Goal: Information Seeking & Learning: Learn about a topic

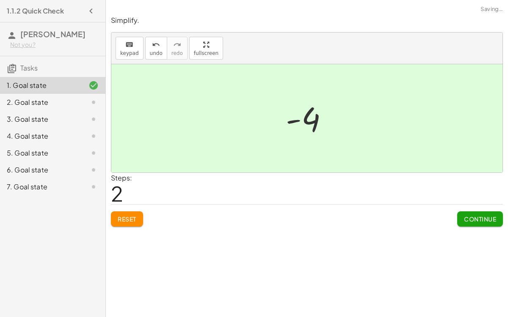
click at [486, 223] on button "Continue" at bounding box center [480, 218] width 46 height 15
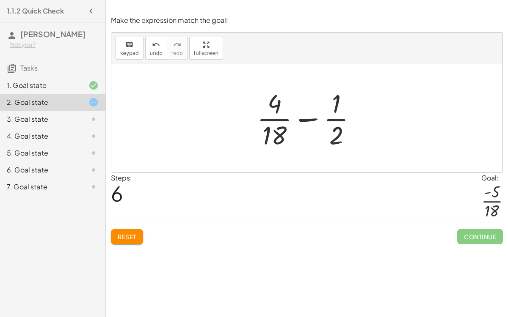
click at [127, 251] on div "Simplify. keyboard keypad undo undo redo redo fullscreen - | − 3 + 7 | - | 4 | …" at bounding box center [307, 158] width 402 height 317
click at [135, 237] on span "Reset" at bounding box center [127, 237] width 19 height 8
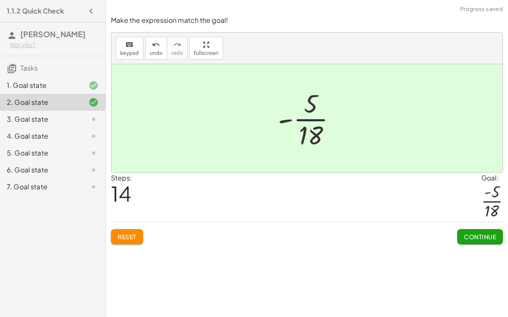
click at [493, 242] on button "Continue" at bounding box center [480, 236] width 46 height 15
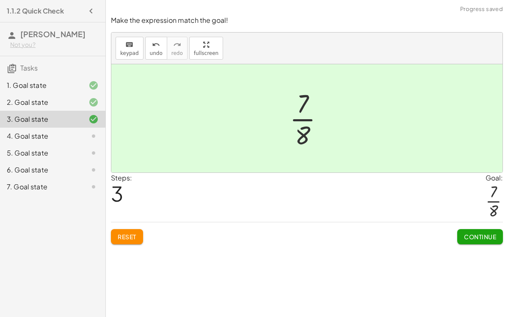
click at [0, 0] on div "Make the expression match the goal! keyboard keypad undo undo redo redo fullscr…" at bounding box center [0, 0] width 0 height 0
click at [479, 240] on button "Continue" at bounding box center [480, 236] width 46 height 15
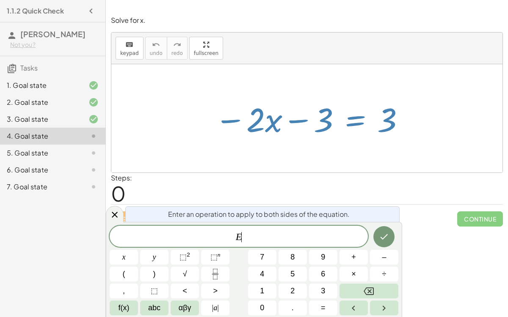
click at [354, 254] on span "+" at bounding box center [353, 257] width 5 height 11
click at [327, 296] on button "3" at bounding box center [323, 291] width 28 height 15
click at [385, 230] on button "Done" at bounding box center [383, 236] width 21 height 21
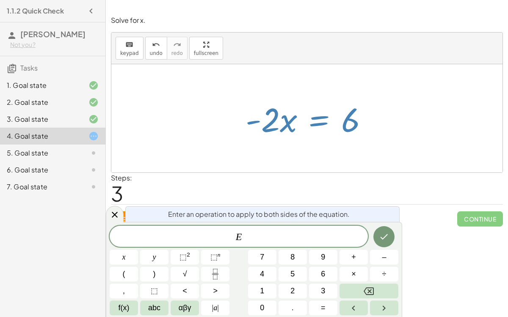
click at [385, 273] on span "÷" at bounding box center [384, 274] width 4 height 11
click at [385, 255] on span "–" at bounding box center [383, 257] width 4 height 11
click at [297, 287] on button "2" at bounding box center [292, 291] width 28 height 15
click at [383, 235] on icon "Done" at bounding box center [384, 237] width 10 height 10
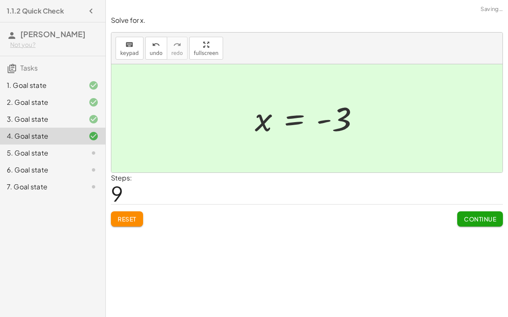
click at [0, 0] on div "Solve for x. keyboard keypad undo undo redo redo fullscreen − · 2 · x − 3 = 3 −…" at bounding box center [0, 0] width 0 height 0
click at [474, 219] on span "Continue" at bounding box center [480, 219] width 32 height 8
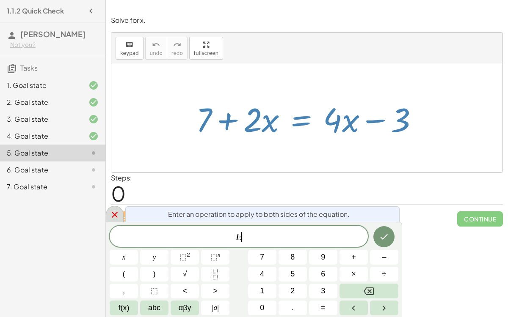
click at [110, 213] on icon at bounding box center [115, 215] width 10 height 10
click at [385, 259] on span "–" at bounding box center [383, 257] width 4 height 11
click at [263, 255] on span "7" at bounding box center [262, 257] width 4 height 11
click at [388, 235] on icon "Done" at bounding box center [384, 237] width 10 height 10
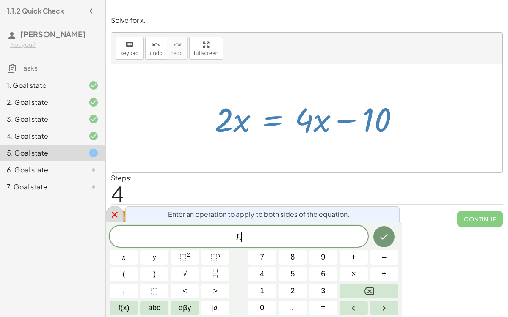
click at [393, 274] on button "÷" at bounding box center [384, 274] width 28 height 15
click at [263, 276] on span "4" at bounding box center [262, 274] width 4 height 11
click at [118, 252] on button "x" at bounding box center [124, 257] width 28 height 15
click at [377, 237] on button "Done" at bounding box center [383, 236] width 21 height 21
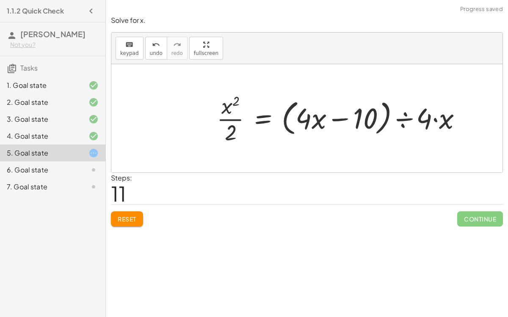
click at [123, 215] on span "Reset" at bounding box center [127, 219] width 19 height 8
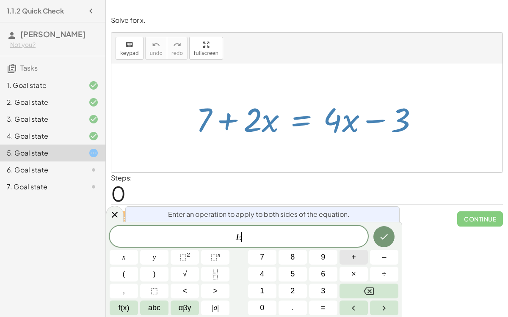
click at [351, 258] on button "+" at bounding box center [353, 257] width 28 height 15
click at [315, 290] on button "3" at bounding box center [323, 291] width 28 height 15
click at [384, 238] on icon "Done" at bounding box center [384, 237] width 10 height 10
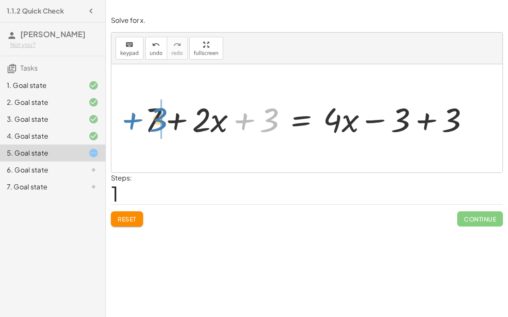
drag, startPoint x: 269, startPoint y: 114, endPoint x: 156, endPoint y: 113, distance: 112.1
click at [156, 113] on div at bounding box center [309, 119] width 339 height 44
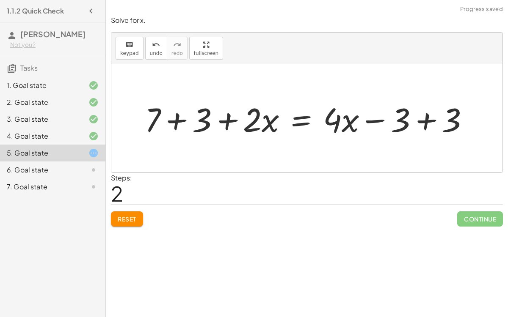
click at [178, 119] on div at bounding box center [309, 119] width 339 height 44
click at [428, 120] on div at bounding box center [328, 119] width 301 height 44
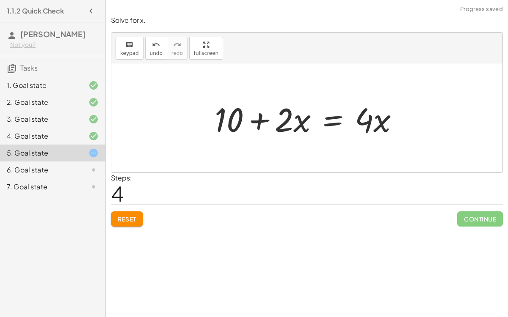
click at [327, 118] on div at bounding box center [309, 119] width 199 height 44
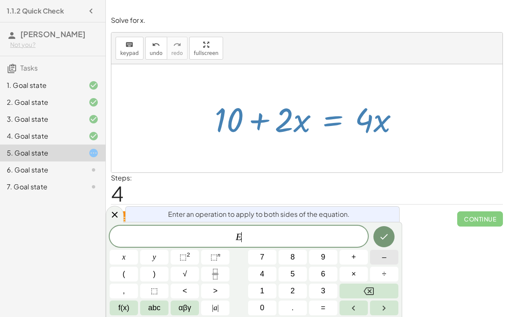
click at [385, 254] on span "–" at bounding box center [383, 257] width 4 height 11
click at [288, 287] on button "2" at bounding box center [292, 291] width 28 height 15
click at [120, 253] on button "x" at bounding box center [124, 257] width 28 height 15
click at [389, 239] on button "Done" at bounding box center [383, 236] width 21 height 21
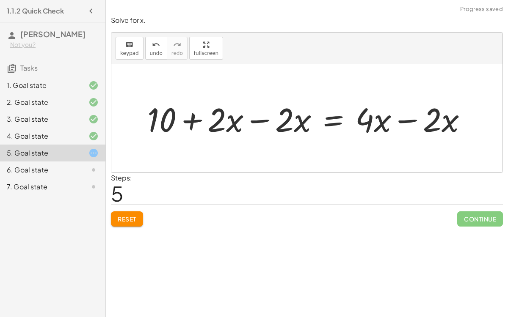
click at [260, 118] on div at bounding box center [310, 119] width 335 height 44
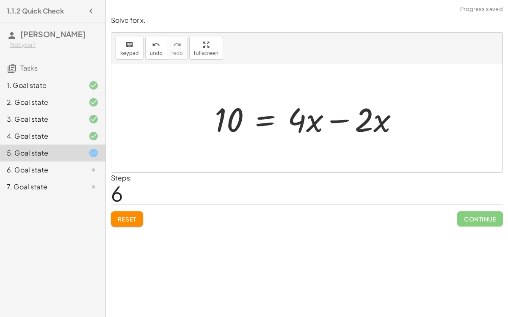
click at [339, 119] on div at bounding box center [309, 119] width 199 height 44
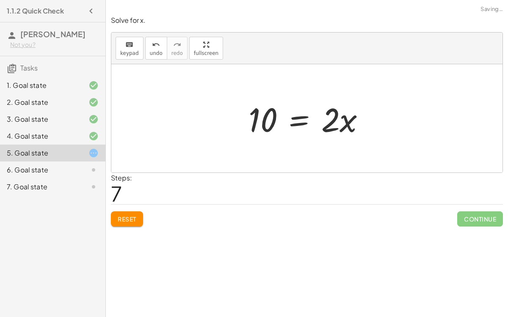
click at [299, 120] on div at bounding box center [310, 119] width 132 height 44
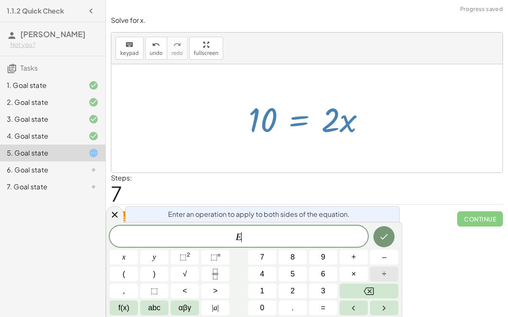
click at [381, 271] on button "÷" at bounding box center [384, 274] width 28 height 15
click at [284, 288] on button "2" at bounding box center [292, 291] width 28 height 15
click at [385, 228] on button "Done" at bounding box center [383, 236] width 21 height 21
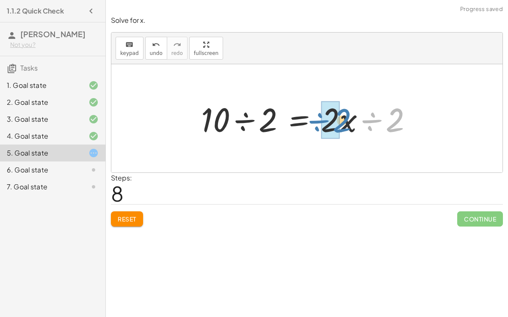
drag, startPoint x: 370, startPoint y: 121, endPoint x: 317, endPoint y: 121, distance: 53.3
click at [317, 121] on div at bounding box center [310, 119] width 226 height 44
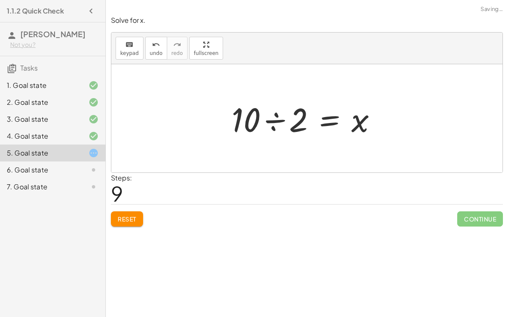
click at [250, 117] on div at bounding box center [307, 119] width 161 height 44
click at [272, 117] on div at bounding box center [310, 119] width 161 height 44
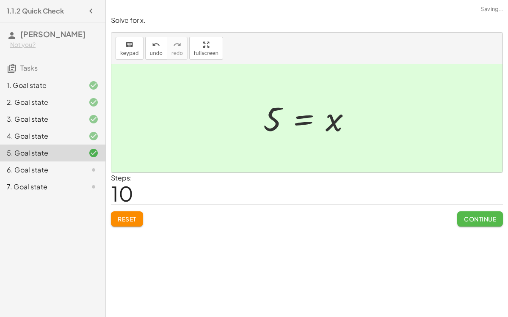
click at [475, 219] on span "Continue" at bounding box center [480, 219] width 32 height 8
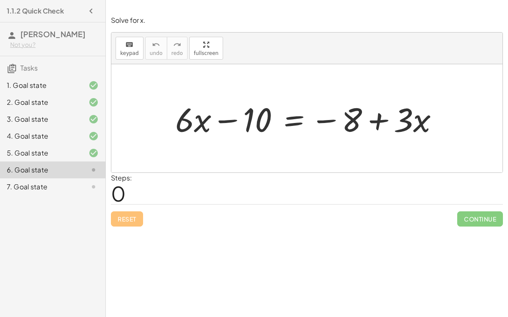
click at [226, 118] on div at bounding box center [310, 119] width 278 height 44
click at [288, 118] on div at bounding box center [310, 119] width 278 height 44
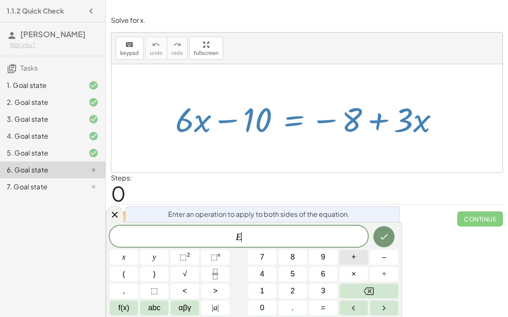
click at [357, 258] on button "+" at bounding box center [353, 257] width 28 height 15
click at [289, 257] on button "8" at bounding box center [292, 257] width 28 height 15
click at [384, 235] on icon "Done" at bounding box center [384, 237] width 10 height 10
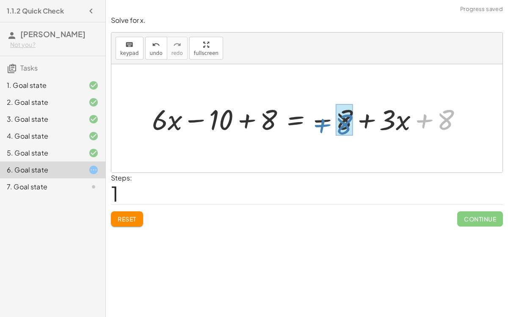
drag, startPoint x: 447, startPoint y: 117, endPoint x: 344, endPoint y: 121, distance: 102.4
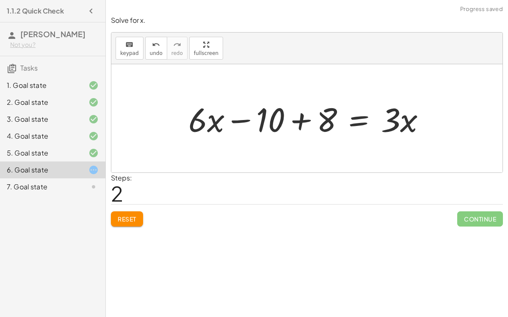
click at [297, 123] on div at bounding box center [310, 119] width 252 height 44
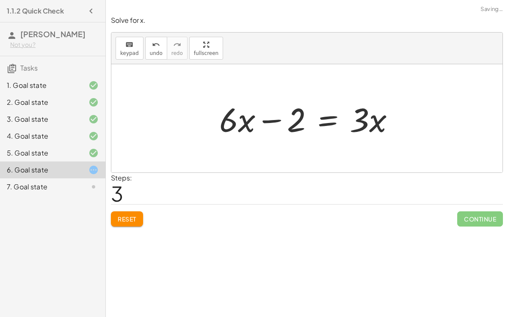
click at [280, 119] on div at bounding box center [310, 119] width 190 height 44
click at [324, 118] on div at bounding box center [310, 119] width 190 height 44
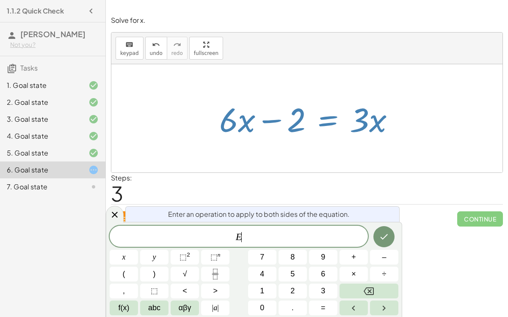
click at [184, 191] on div "Steps: 3" at bounding box center [307, 188] width 392 height 31
click at [122, 213] on div at bounding box center [115, 214] width 18 height 16
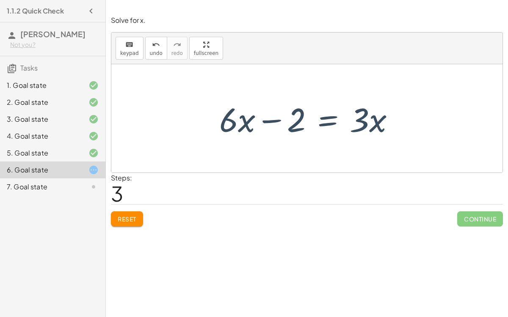
click at [122, 213] on button "Reset" at bounding box center [127, 218] width 32 height 15
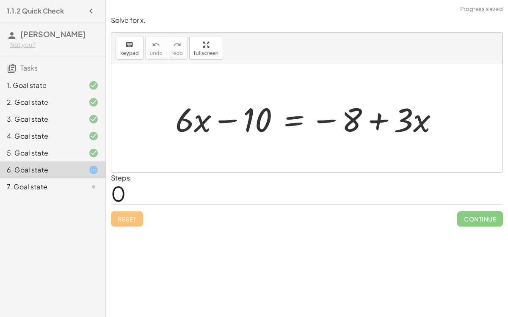
click at [298, 118] on div at bounding box center [310, 119] width 278 height 44
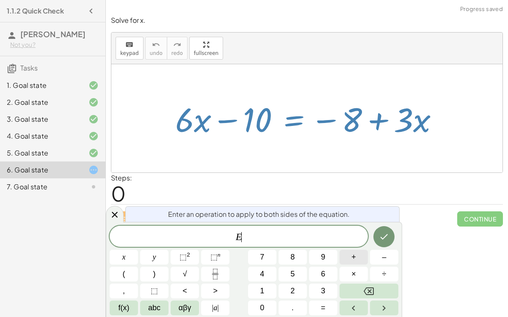
click at [357, 254] on button "+" at bounding box center [353, 257] width 28 height 15
click at [263, 289] on span "1" at bounding box center [262, 290] width 4 height 11
click at [258, 306] on button "0" at bounding box center [262, 308] width 28 height 15
click at [385, 239] on icon "Done" at bounding box center [384, 237] width 10 height 10
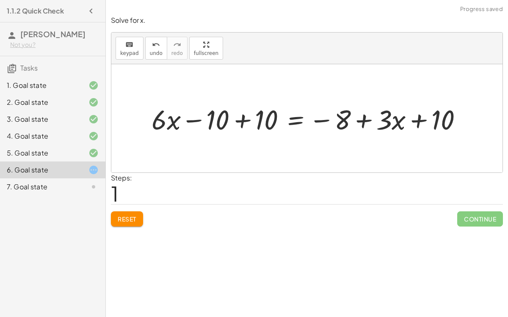
click at [239, 118] on div at bounding box center [310, 119] width 326 height 36
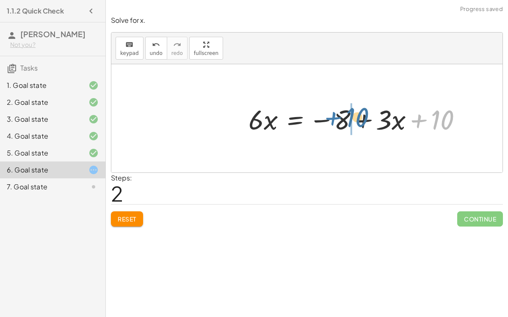
drag, startPoint x: 417, startPoint y: 118, endPoint x: 329, endPoint y: 115, distance: 88.4
click at [329, 115] on div at bounding box center [358, 119] width 229 height 36
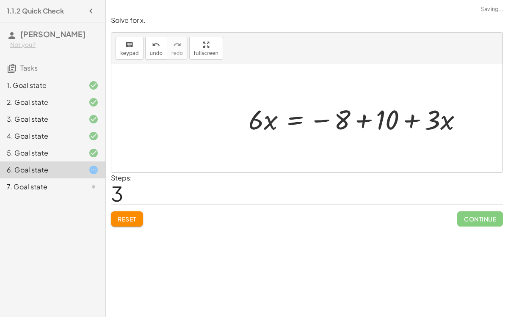
click at [364, 118] on div at bounding box center [358, 119] width 229 height 36
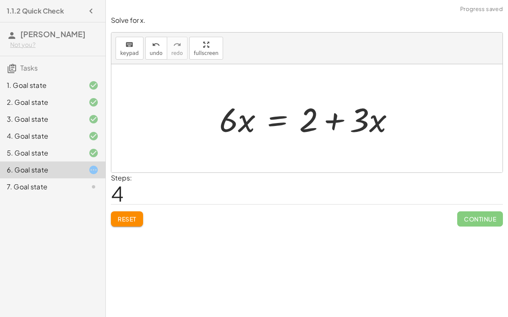
click at [277, 119] on div at bounding box center [310, 119] width 190 height 44
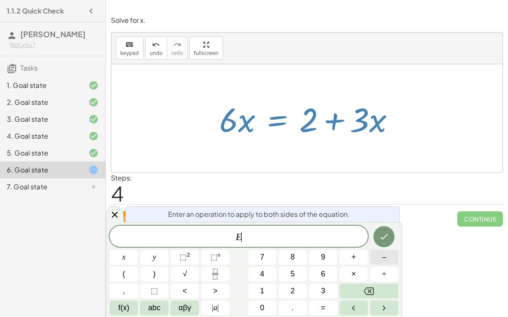
click at [382, 260] on span "–" at bounding box center [383, 257] width 4 height 11
click at [323, 289] on span "3" at bounding box center [323, 290] width 4 height 11
click at [385, 230] on button "Done" at bounding box center [383, 236] width 21 height 21
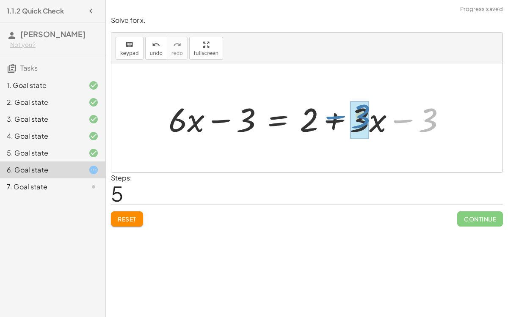
drag, startPoint x: 396, startPoint y: 118, endPoint x: 325, endPoint y: 115, distance: 70.7
click at [325, 115] on div at bounding box center [310, 119] width 292 height 44
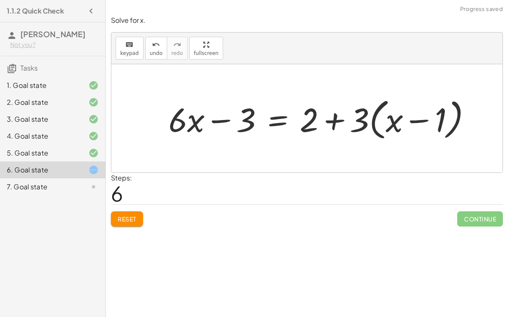
click at [359, 122] on div at bounding box center [323, 118] width 318 height 49
click at [385, 122] on div at bounding box center [323, 118] width 318 height 49
click at [387, 122] on div at bounding box center [323, 118] width 318 height 49
drag, startPoint x: 361, startPoint y: 121, endPoint x: 409, endPoint y: 123, distance: 47.8
click at [409, 123] on div at bounding box center [323, 118] width 318 height 49
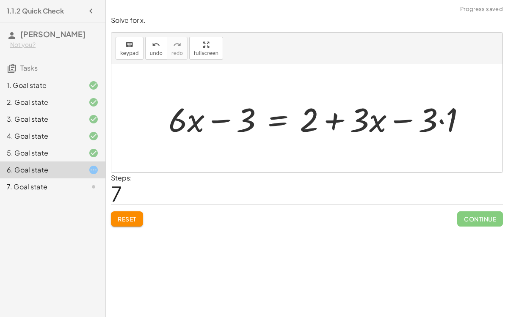
click at [401, 119] on div at bounding box center [320, 119] width 312 height 44
click at [371, 122] on div at bounding box center [320, 119] width 312 height 44
click at [434, 121] on div at bounding box center [320, 119] width 312 height 44
click at [440, 120] on div at bounding box center [320, 119] width 312 height 44
click at [431, 120] on div at bounding box center [310, 119] width 292 height 44
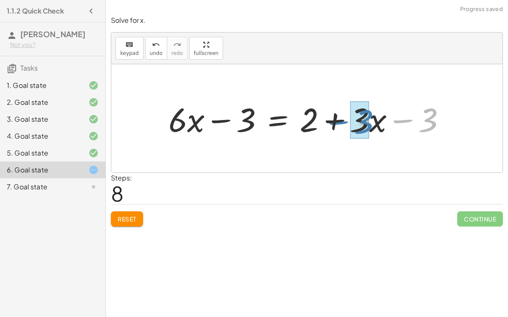
drag, startPoint x: 431, startPoint y: 120, endPoint x: 366, endPoint y: 121, distance: 65.1
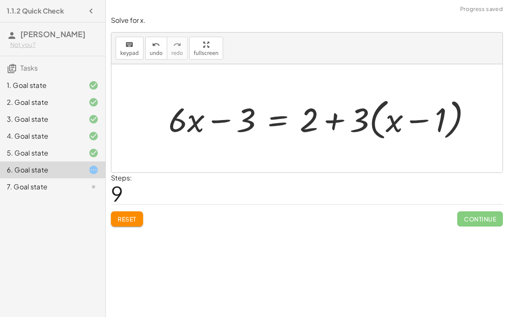
click at [384, 121] on div at bounding box center [323, 118] width 318 height 49
click at [369, 120] on div at bounding box center [323, 118] width 318 height 49
click at [360, 122] on div at bounding box center [323, 118] width 318 height 49
drag, startPoint x: 400, startPoint y: 123, endPoint x: 477, endPoint y: 118, distance: 77.5
click at [477, 118] on div at bounding box center [323, 118] width 318 height 49
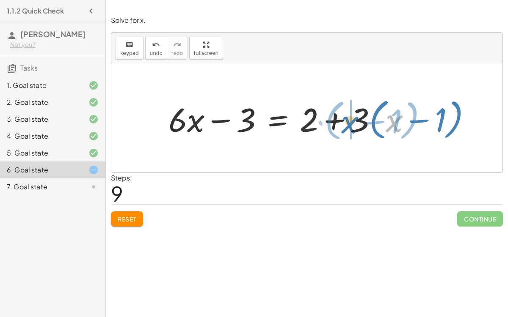
drag, startPoint x: 395, startPoint y: 119, endPoint x: 354, endPoint y: 120, distance: 40.6
click at [354, 120] on div at bounding box center [323, 118] width 318 height 49
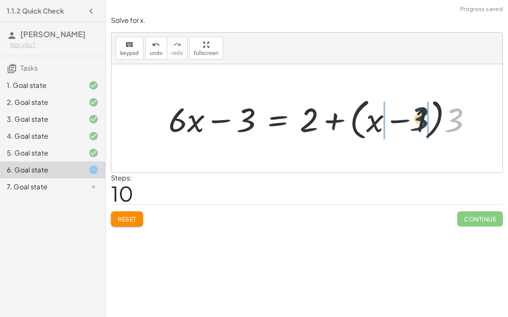
drag, startPoint x: 457, startPoint y: 120, endPoint x: 419, endPoint y: 119, distance: 38.5
click at [419, 119] on div at bounding box center [323, 118] width 318 height 49
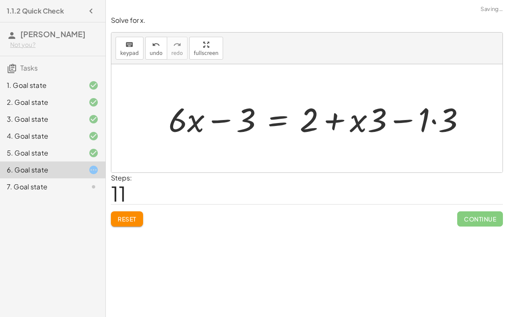
click at [383, 119] on div at bounding box center [320, 119] width 312 height 44
click at [411, 120] on div at bounding box center [320, 119] width 312 height 44
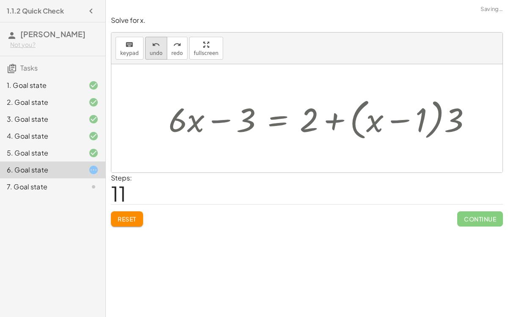
click at [146, 44] on button "undo undo" at bounding box center [156, 48] width 22 height 23
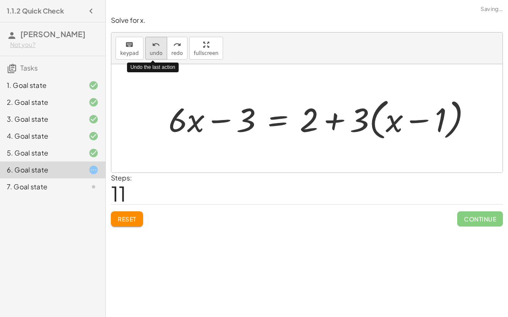
click at [146, 44] on button "undo undo" at bounding box center [156, 48] width 22 height 23
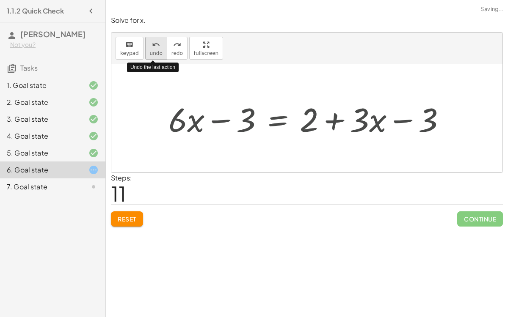
click at [146, 44] on button "undo undo" at bounding box center [156, 48] width 22 height 23
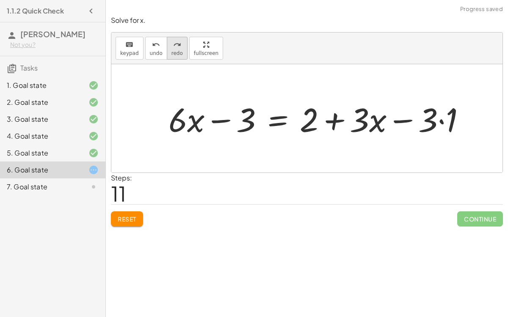
click at [171, 48] on div "redo" at bounding box center [176, 44] width 11 height 10
click at [151, 51] on span "undo" at bounding box center [156, 53] width 13 height 6
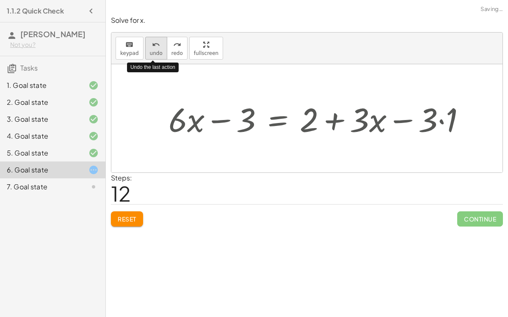
click at [151, 51] on span "undo" at bounding box center [156, 53] width 13 height 6
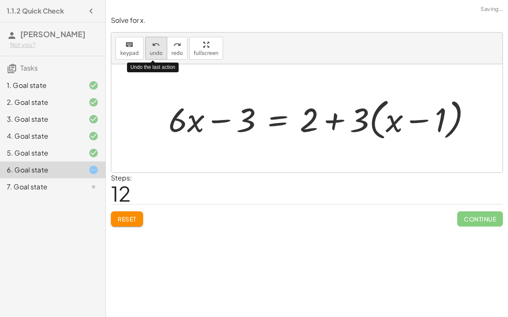
click at [151, 51] on span "undo" at bounding box center [156, 53] width 13 height 6
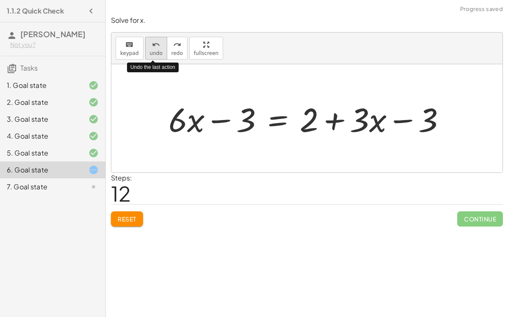
click at [151, 51] on span "undo" at bounding box center [156, 53] width 13 height 6
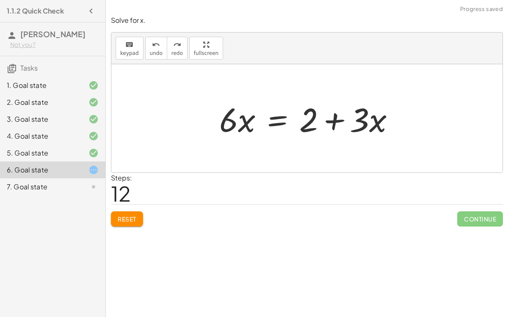
click at [274, 122] on div at bounding box center [310, 119] width 190 height 44
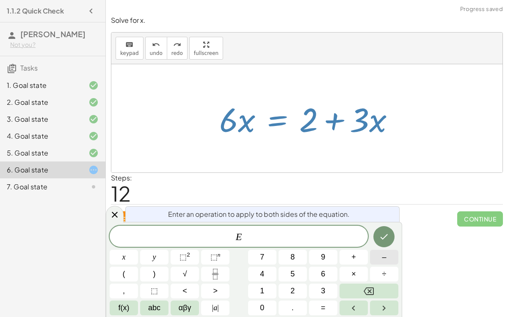
click at [381, 253] on button "–" at bounding box center [384, 257] width 28 height 15
click at [312, 288] on button "3" at bounding box center [323, 291] width 28 height 15
click at [118, 255] on button "x" at bounding box center [124, 257] width 28 height 15
click at [378, 233] on button "Done" at bounding box center [383, 236] width 21 height 21
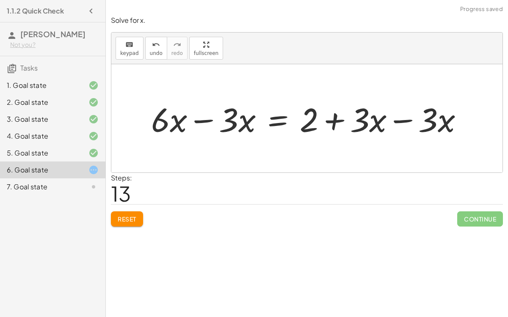
click at [208, 119] on div at bounding box center [310, 119] width 327 height 44
click at [406, 119] on div at bounding box center [343, 119] width 259 height 44
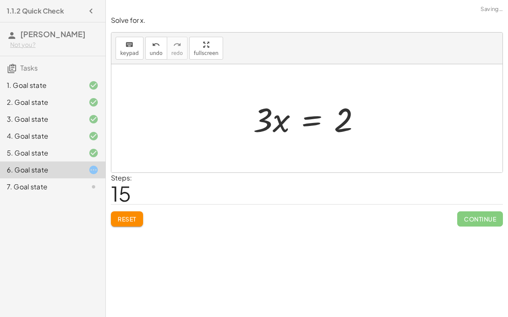
click at [309, 120] on div at bounding box center [310, 119] width 123 height 44
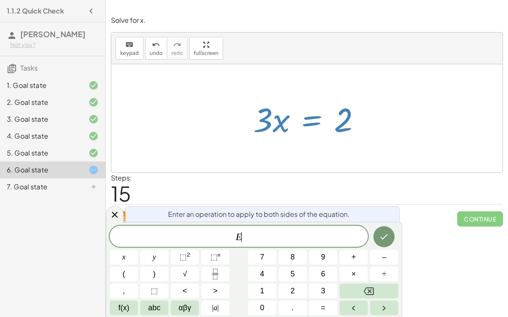
click at [386, 272] on button "÷" at bounding box center [384, 274] width 28 height 15
click at [322, 290] on span "3" at bounding box center [323, 290] width 4 height 11
click at [382, 235] on icon "Done" at bounding box center [384, 237] width 10 height 10
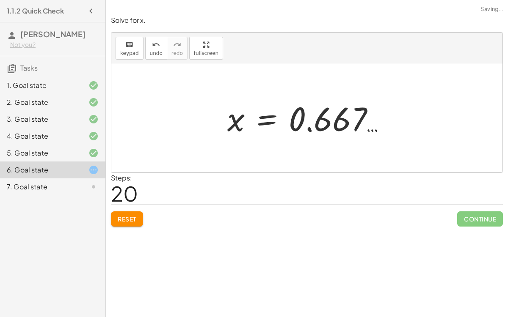
click at [131, 216] on span "Reset" at bounding box center [127, 219] width 19 height 8
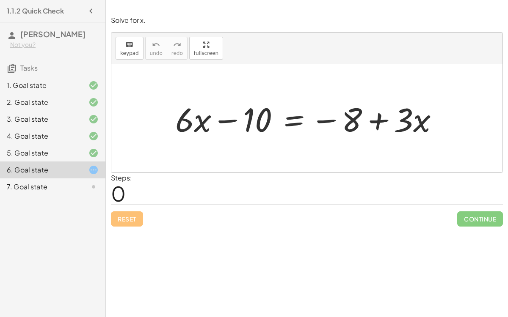
click at [280, 206] on div "Reset Continue" at bounding box center [307, 215] width 392 height 22
click at [296, 118] on div at bounding box center [310, 119] width 278 height 44
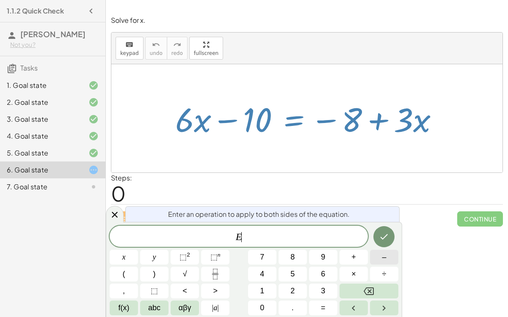
click at [380, 258] on button "–" at bounding box center [384, 257] width 28 height 15
click at [318, 285] on button "3" at bounding box center [323, 291] width 28 height 15
click at [106, 259] on div "Enter an operation to apply to both sides of the equation. E − 3 ​ x y ⬚ 2 ⬚ n …" at bounding box center [254, 269] width 296 height 95
click at [118, 256] on button "x" at bounding box center [124, 257] width 28 height 15
click at [138, 250] on div at bounding box center [124, 257] width 28 height 15
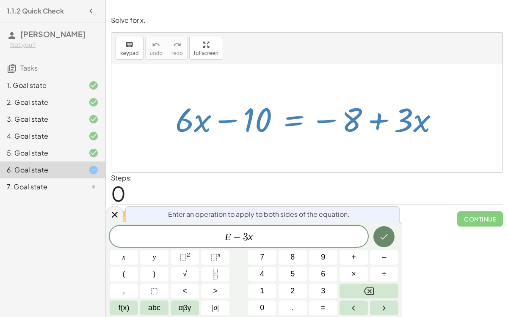
click at [392, 239] on button "Done" at bounding box center [383, 236] width 21 height 21
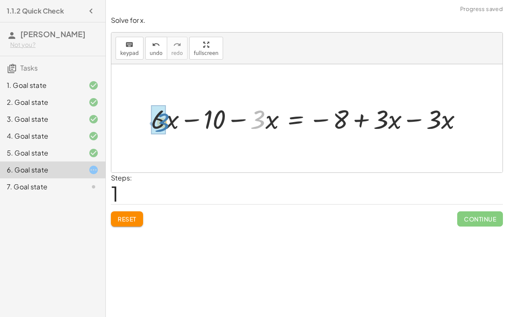
drag, startPoint x: 260, startPoint y: 120, endPoint x: 166, endPoint y: 123, distance: 93.5
click at [166, 123] on div at bounding box center [310, 118] width 326 height 35
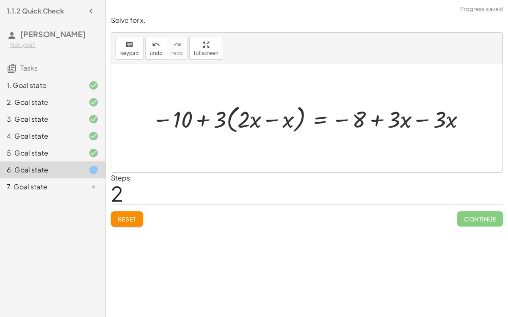
click at [223, 121] on div at bounding box center [310, 119] width 325 height 34
click at [240, 122] on div at bounding box center [310, 119] width 325 height 34
drag, startPoint x: 218, startPoint y: 122, endPoint x: 249, endPoint y: 122, distance: 30.9
click at [249, 122] on div at bounding box center [310, 119] width 325 height 34
click at [266, 118] on div at bounding box center [312, 118] width 321 height 30
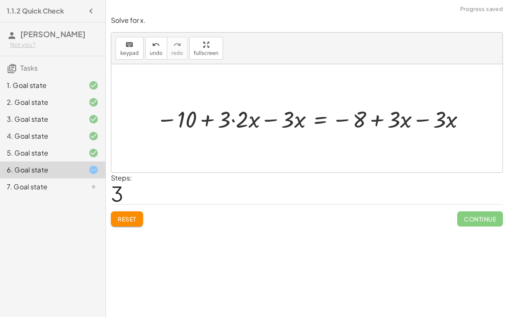
click at [238, 120] on div at bounding box center [312, 118] width 321 height 30
click at [269, 120] on div at bounding box center [321, 118] width 302 height 30
click at [415, 120] on div at bounding box center [343, 118] width 257 height 30
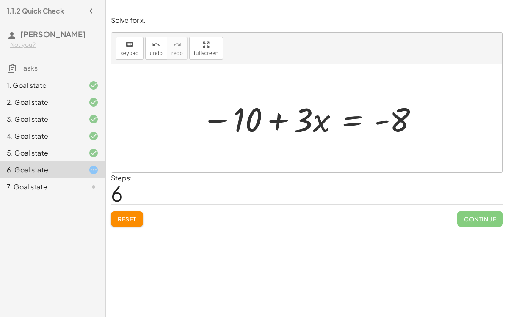
click at [353, 121] on div at bounding box center [310, 119] width 226 height 44
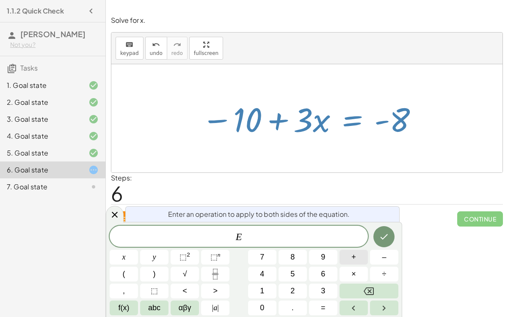
click at [359, 257] on button "+" at bounding box center [353, 257] width 28 height 15
click at [270, 289] on button "1" at bounding box center [262, 291] width 28 height 15
click at [266, 307] on button "0" at bounding box center [262, 308] width 28 height 15
click at [384, 243] on button "Done" at bounding box center [383, 236] width 21 height 21
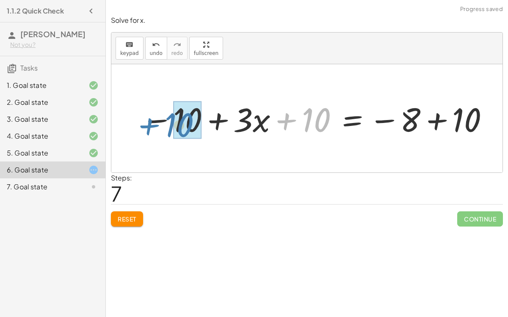
drag, startPoint x: 289, startPoint y: 119, endPoint x: 151, endPoint y: 123, distance: 137.9
click at [151, 123] on div at bounding box center [315, 119] width 357 height 44
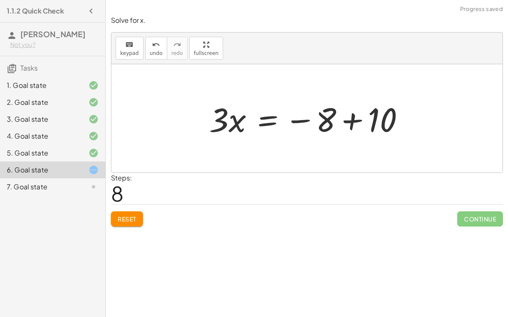
click at [355, 119] on div at bounding box center [310, 119] width 211 height 44
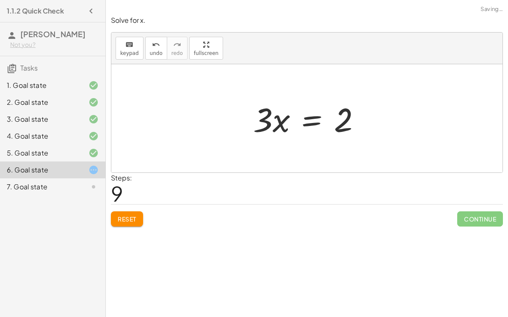
click at [309, 118] on div at bounding box center [310, 119] width 123 height 44
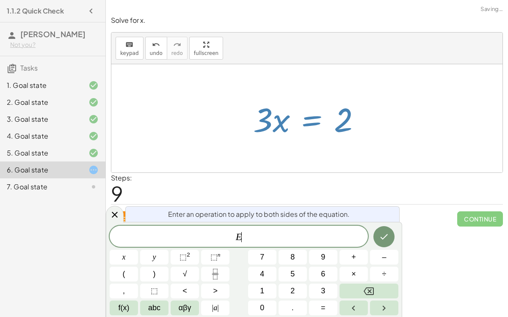
click at [309, 118] on div at bounding box center [310, 119] width 123 height 44
click at [299, 133] on div at bounding box center [310, 119] width 123 height 44
click at [112, 217] on icon at bounding box center [115, 215] width 10 height 10
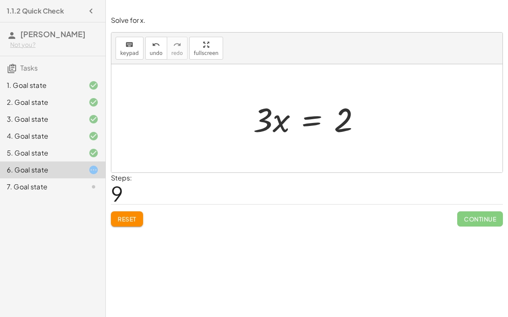
click at [322, 156] on div at bounding box center [306, 118] width 391 height 108
click at [308, 149] on div at bounding box center [306, 118] width 391 height 108
click at [288, 126] on div at bounding box center [310, 119] width 123 height 44
click at [271, 119] on div at bounding box center [310, 119] width 123 height 44
click at [280, 123] on div at bounding box center [310, 119] width 123 height 44
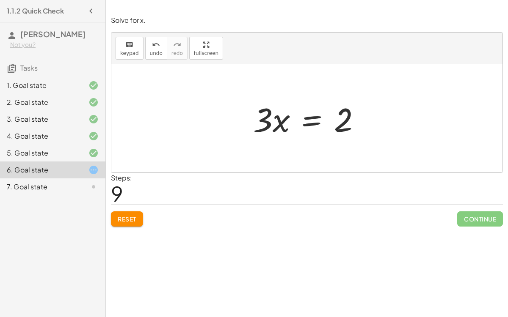
click at [313, 143] on div at bounding box center [306, 118] width 391 height 108
click at [311, 123] on div at bounding box center [310, 119] width 123 height 44
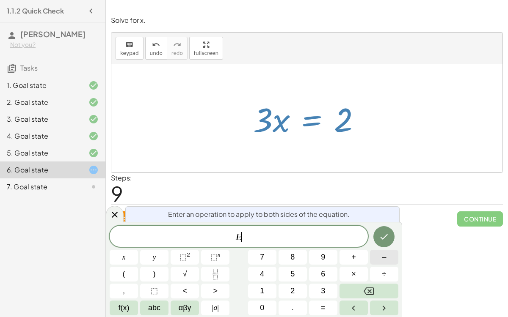
click at [379, 259] on button "–" at bounding box center [384, 257] width 28 height 15
click at [386, 274] on button "÷" at bounding box center [384, 274] width 28 height 15
click at [326, 288] on button "3" at bounding box center [323, 291] width 28 height 15
click at [131, 256] on button "x" at bounding box center [124, 257] width 28 height 15
click at [385, 228] on button "Done" at bounding box center [383, 236] width 21 height 21
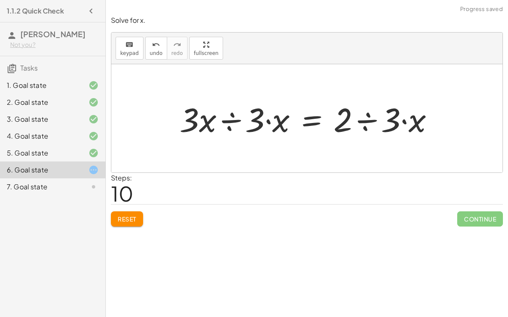
click at [236, 120] on div at bounding box center [309, 119] width 269 height 44
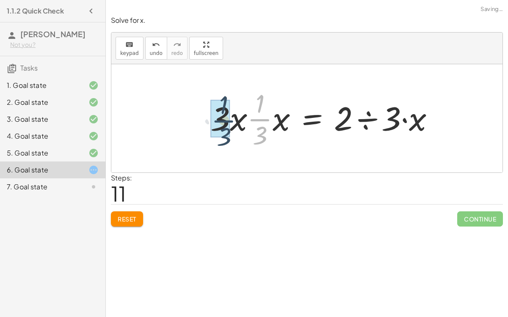
drag, startPoint x: 263, startPoint y: 119, endPoint x: 222, endPoint y: 120, distance: 41.0
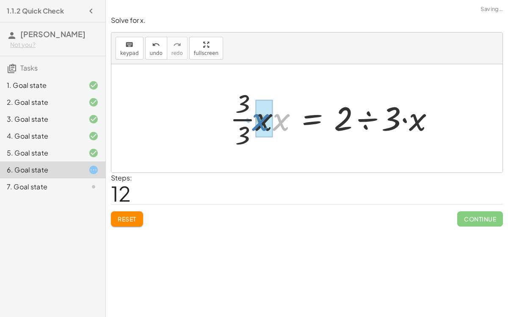
drag, startPoint x: 279, startPoint y: 123, endPoint x: 259, endPoint y: 123, distance: 19.9
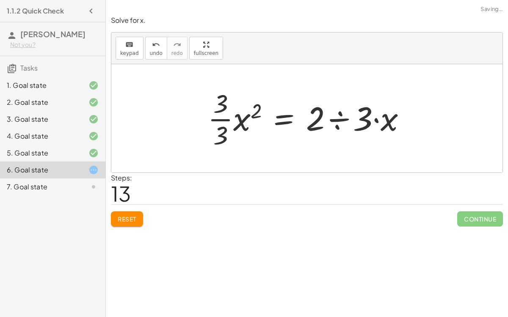
click at [240, 120] on div at bounding box center [309, 118] width 213 height 65
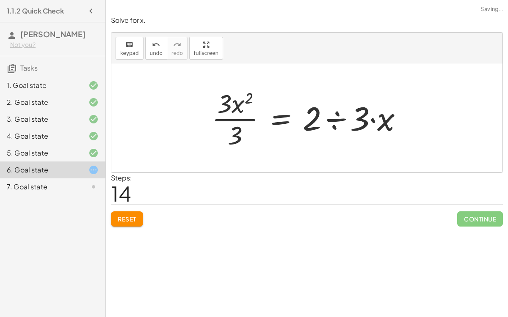
click at [248, 104] on div at bounding box center [310, 118] width 206 height 65
click at [238, 119] on div at bounding box center [310, 118] width 206 height 65
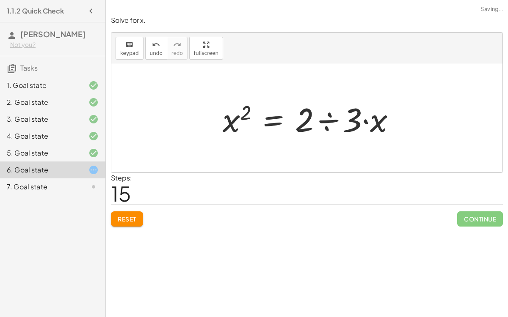
click at [236, 119] on div at bounding box center [312, 119] width 188 height 44
click at [244, 111] on div at bounding box center [310, 119] width 188 height 44
click at [133, 221] on span "Reset" at bounding box center [127, 219] width 19 height 8
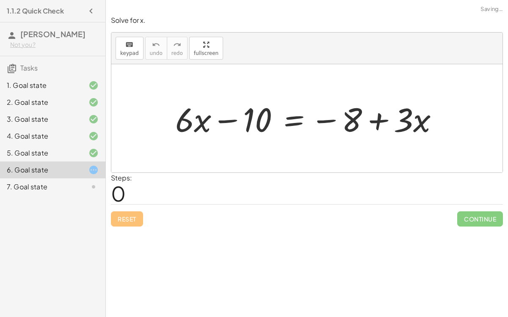
click at [295, 118] on div at bounding box center [310, 119] width 278 height 44
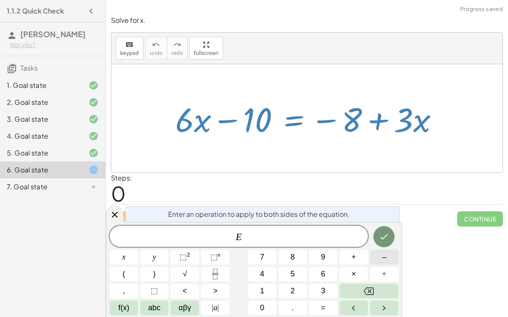
click at [377, 258] on button "–" at bounding box center [384, 257] width 28 height 15
click at [317, 273] on button "6" at bounding box center [323, 274] width 28 height 15
click at [125, 260] on span "x" at bounding box center [123, 257] width 3 height 11
click at [384, 234] on icon "Done" at bounding box center [384, 237] width 10 height 10
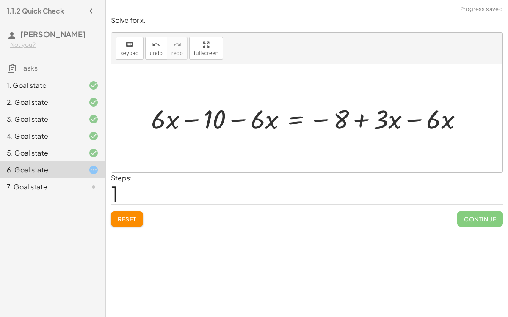
click at [417, 119] on div at bounding box center [310, 118] width 326 height 35
drag, startPoint x: 261, startPoint y: 119, endPoint x: 169, endPoint y: 120, distance: 91.8
click at [169, 120] on div at bounding box center [284, 118] width 274 height 35
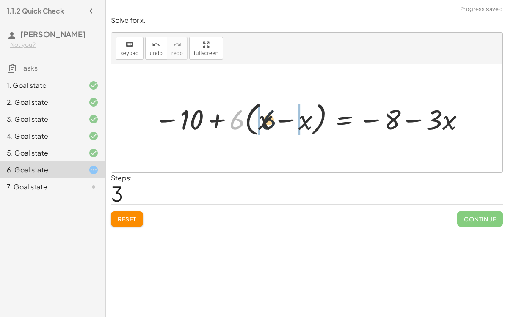
drag, startPoint x: 233, startPoint y: 121, endPoint x: 274, endPoint y: 121, distance: 41.9
click at [274, 121] on div at bounding box center [310, 118] width 321 height 41
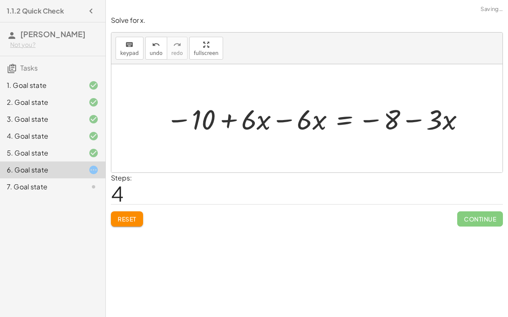
click at [277, 119] on div at bounding box center [316, 118] width 309 height 36
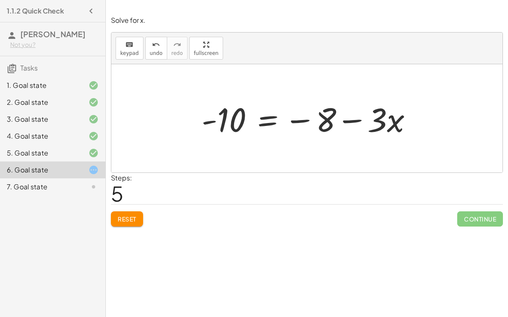
click at [272, 118] on div at bounding box center [310, 119] width 226 height 44
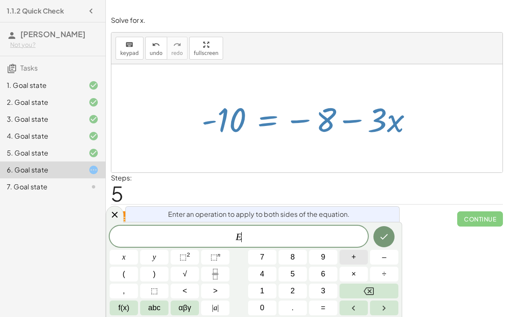
click at [348, 259] on button "+" at bounding box center [353, 257] width 28 height 15
click at [439, 246] on div "Simplify. keyboard keypad undo undo redo redo fullscreen - | − 3 + 7 | - | 4 | …" at bounding box center [307, 158] width 402 height 317
click at [110, 216] on icon at bounding box center [115, 215] width 10 height 10
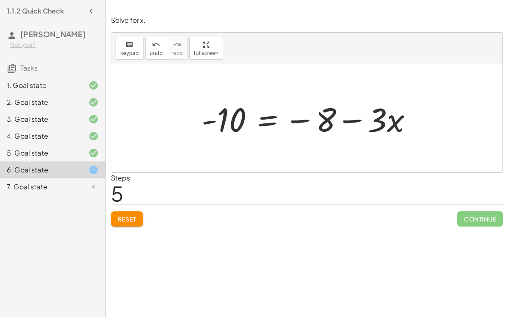
click at [136, 216] on span "Reset" at bounding box center [127, 219] width 19 height 8
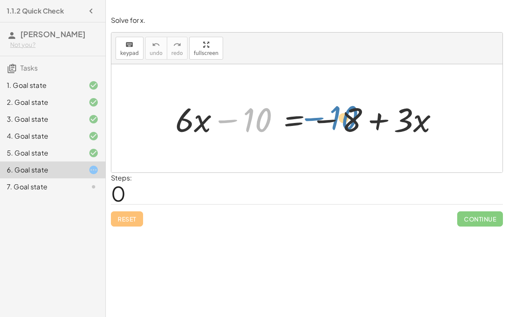
drag, startPoint x: 258, startPoint y: 117, endPoint x: 346, endPoint y: 115, distance: 87.1
click at [346, 115] on div at bounding box center [310, 119] width 278 height 44
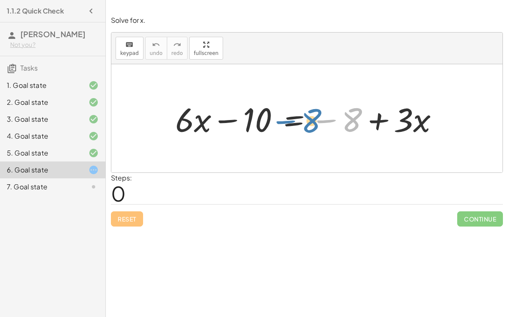
drag, startPoint x: 328, startPoint y: 118, endPoint x: 304, endPoint y: 113, distance: 24.1
click at [304, 113] on div at bounding box center [310, 119] width 278 height 44
drag, startPoint x: 318, startPoint y: 121, endPoint x: 370, endPoint y: 119, distance: 51.6
click at [370, 119] on div at bounding box center [310, 119] width 278 height 44
click at [375, 121] on div at bounding box center [310, 119] width 278 height 44
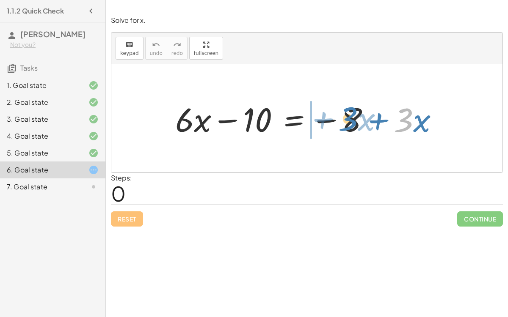
drag, startPoint x: 406, startPoint y: 123, endPoint x: 351, endPoint y: 121, distance: 55.8
click at [351, 121] on div at bounding box center [310, 119] width 278 height 44
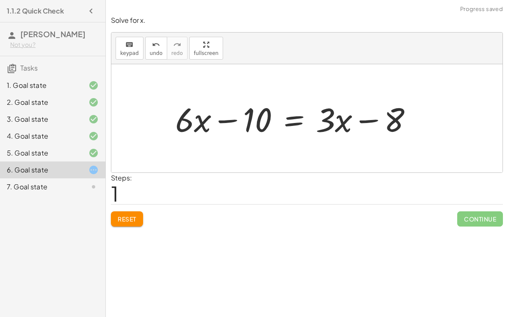
click at [365, 120] on div at bounding box center [297, 119] width 252 height 44
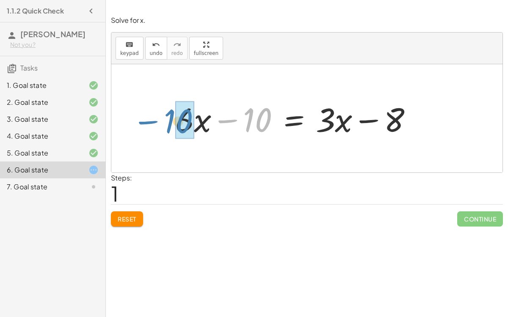
drag, startPoint x: 257, startPoint y: 123, endPoint x: 177, endPoint y: 125, distance: 79.5
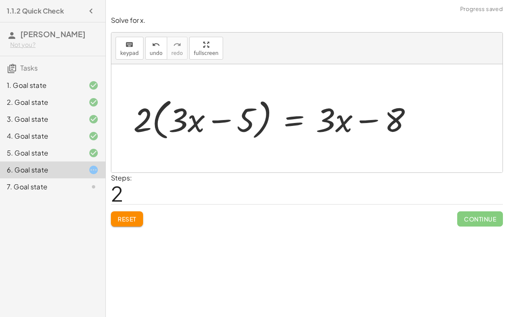
click at [183, 122] on div at bounding box center [276, 118] width 294 height 49
click at [156, 122] on div at bounding box center [276, 118] width 294 height 49
drag, startPoint x: 144, startPoint y: 122, endPoint x: 189, endPoint y: 125, distance: 44.9
click at [189, 125] on div at bounding box center [276, 118] width 294 height 49
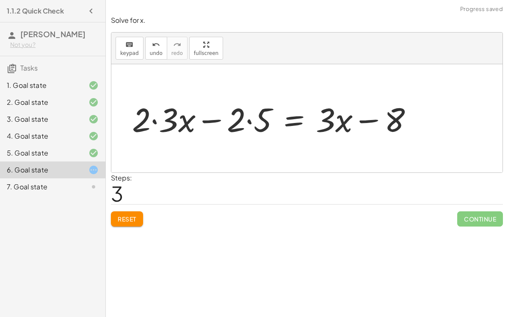
click at [157, 121] on div at bounding box center [276, 119] width 296 height 44
click at [234, 122] on div at bounding box center [289, 119] width 269 height 44
click at [247, 121] on div at bounding box center [289, 119] width 269 height 44
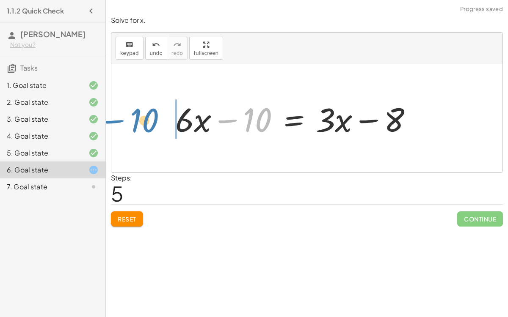
drag, startPoint x: 231, startPoint y: 120, endPoint x: 118, endPoint y: 120, distance: 112.5
click at [118, 120] on div "+ · 6 · x − 10 = − 8 + · 3 · x + · 6 · x − 10 = + · 3 · x − 8 + · 2 · 3 · x − ·…" at bounding box center [306, 118] width 391 height 108
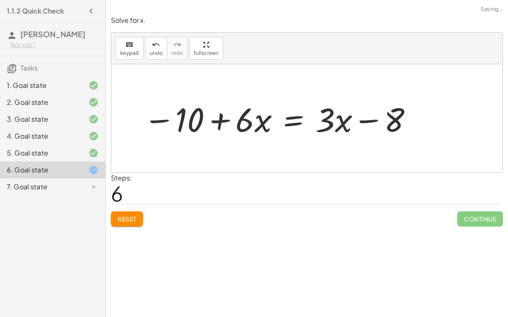
click at [290, 119] on div at bounding box center [278, 119] width 278 height 44
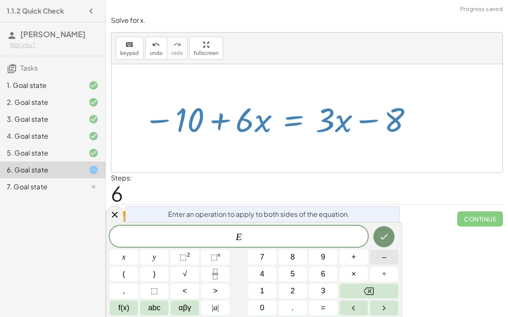
click at [381, 257] on button "–" at bounding box center [384, 257] width 28 height 15
click at [321, 295] on span "3" at bounding box center [323, 290] width 4 height 11
click at [123, 252] on span "x" at bounding box center [123, 257] width 3 height 11
click at [392, 240] on button "Done" at bounding box center [383, 236] width 21 height 21
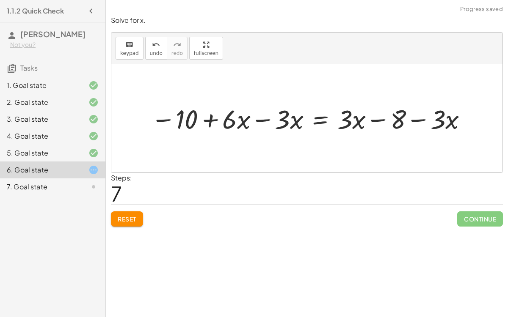
click at [259, 117] on div at bounding box center [310, 118] width 326 height 35
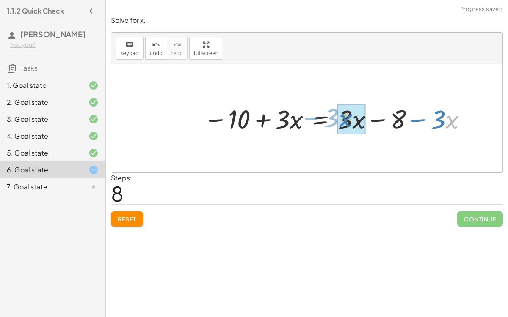
drag, startPoint x: 450, startPoint y: 119, endPoint x: 343, endPoint y: 118, distance: 106.6
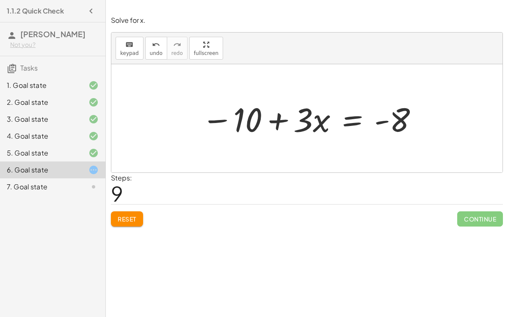
click at [345, 121] on div at bounding box center [310, 119] width 226 height 44
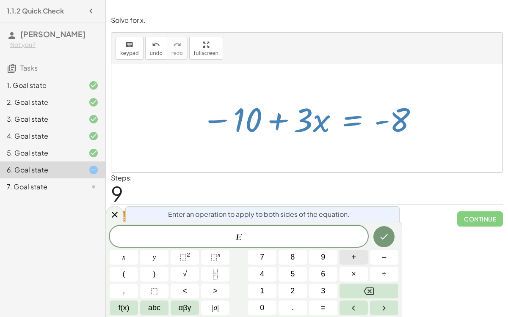
click at [355, 257] on span "+" at bounding box center [353, 257] width 5 height 11
click at [261, 291] on span "1" at bounding box center [262, 290] width 4 height 11
click at [260, 303] on span "0" at bounding box center [262, 307] width 4 height 11
click at [384, 237] on icon "Done" at bounding box center [384, 236] width 8 height 5
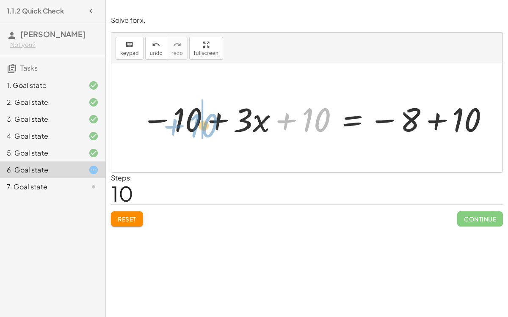
drag, startPoint x: 314, startPoint y: 121, endPoint x: 196, endPoint y: 126, distance: 118.1
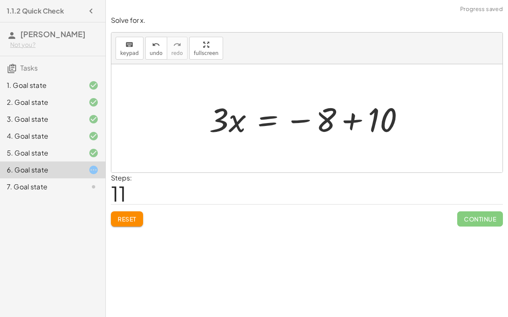
click at [352, 118] on div at bounding box center [310, 119] width 211 height 44
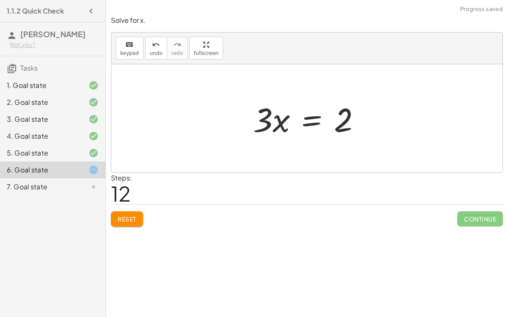
click at [314, 117] on div at bounding box center [310, 119] width 123 height 44
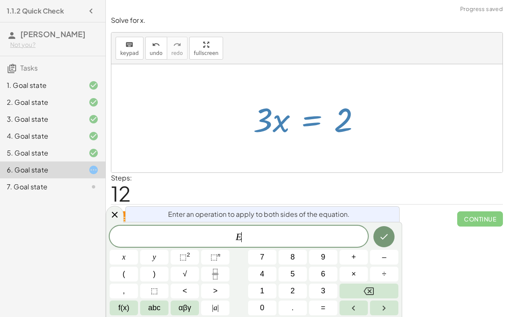
click at [310, 118] on div at bounding box center [310, 119] width 123 height 44
click at [377, 144] on div at bounding box center [306, 118] width 391 height 108
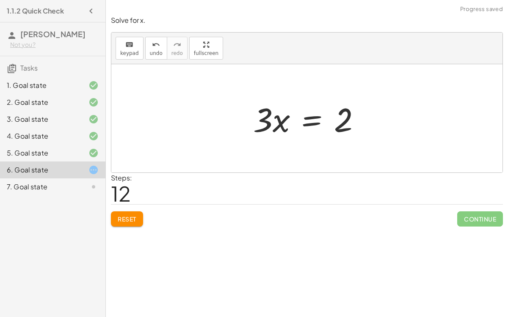
click at [310, 125] on div at bounding box center [310, 119] width 123 height 44
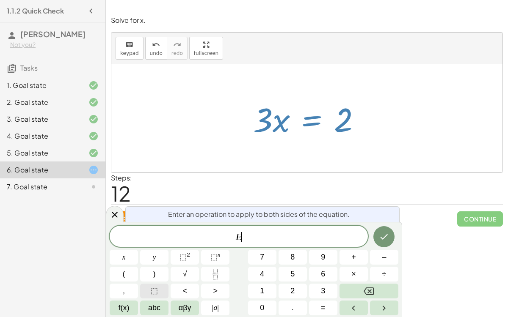
click at [157, 295] on span "⬚" at bounding box center [154, 290] width 7 height 11
click at [382, 240] on icon "Done" at bounding box center [384, 237] width 10 height 10
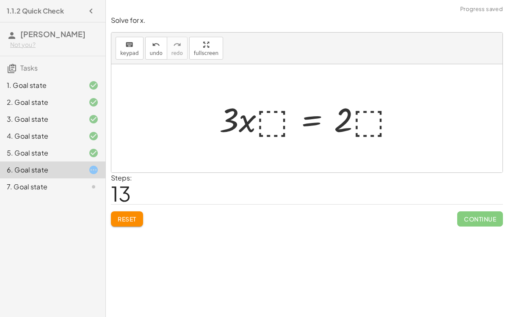
click at [269, 116] on div at bounding box center [310, 119] width 190 height 44
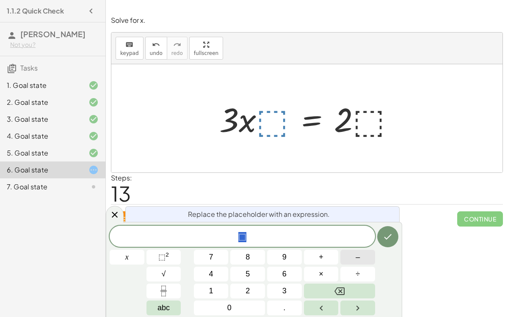
click at [357, 255] on span "–" at bounding box center [357, 257] width 4 height 11
click at [291, 284] on button "3" at bounding box center [284, 291] width 35 height 15
click at [389, 230] on button "Done" at bounding box center [387, 236] width 21 height 21
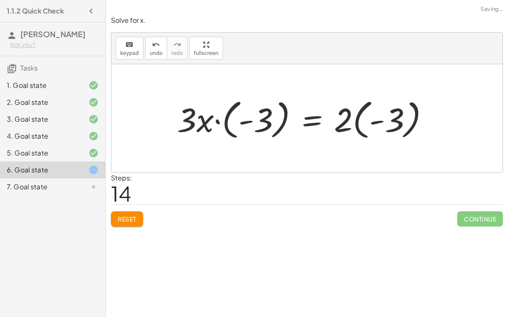
click at [258, 123] on div at bounding box center [306, 118] width 267 height 47
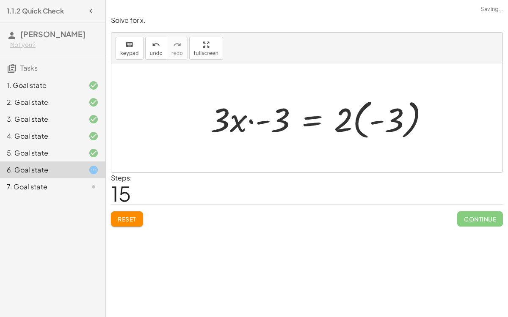
click at [252, 120] on div at bounding box center [322, 118] width 233 height 47
click at [251, 120] on div at bounding box center [322, 118] width 233 height 47
click at [150, 54] on span "undo" at bounding box center [156, 53] width 13 height 6
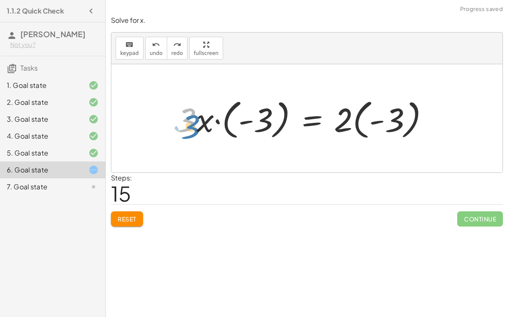
drag, startPoint x: 194, startPoint y: 121, endPoint x: 187, endPoint y: 127, distance: 9.1
click at [187, 127] on div at bounding box center [306, 118] width 267 height 47
drag, startPoint x: 200, startPoint y: 125, endPoint x: 259, endPoint y: 124, distance: 59.2
click at [259, 124] on div at bounding box center [306, 118] width 267 height 47
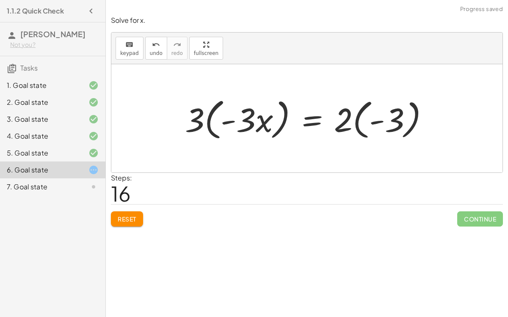
click at [244, 123] on div at bounding box center [310, 118] width 259 height 49
click at [223, 123] on div at bounding box center [310, 118] width 259 height 49
drag, startPoint x: 199, startPoint y: 122, endPoint x: 235, endPoint y: 122, distance: 35.9
click at [235, 122] on div at bounding box center [310, 118] width 259 height 49
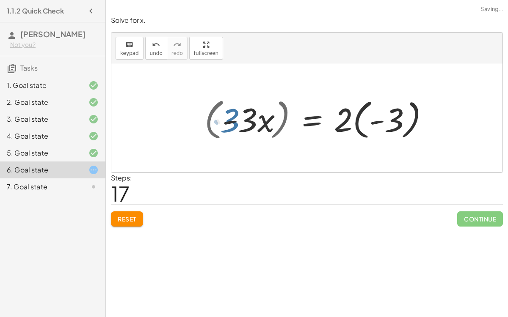
click at [235, 122] on div at bounding box center [322, 118] width 233 height 47
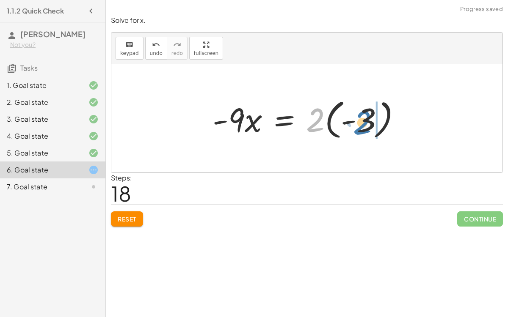
drag, startPoint x: 314, startPoint y: 120, endPoint x: 363, endPoint y: 123, distance: 49.5
click at [363, 123] on div at bounding box center [309, 118] width 203 height 47
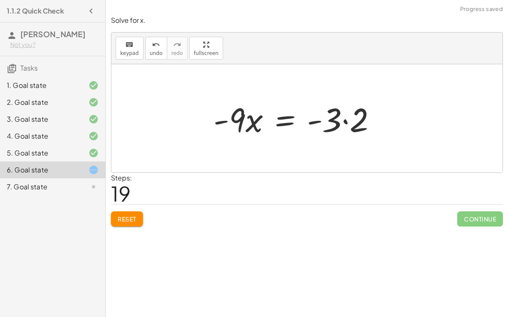
click at [337, 123] on div at bounding box center [298, 119] width 178 height 44
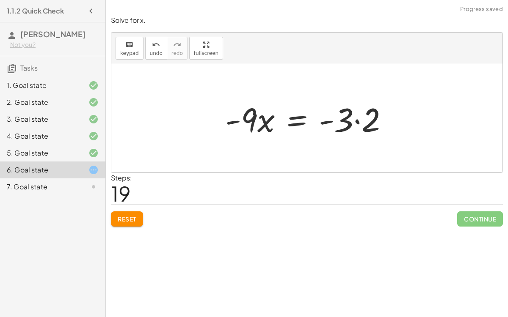
click at [353, 121] on div at bounding box center [310, 119] width 178 height 44
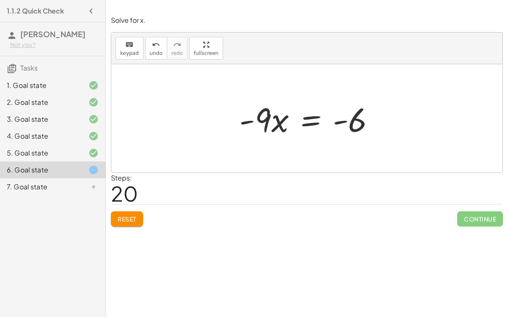
click at [308, 120] on div at bounding box center [310, 119] width 151 height 44
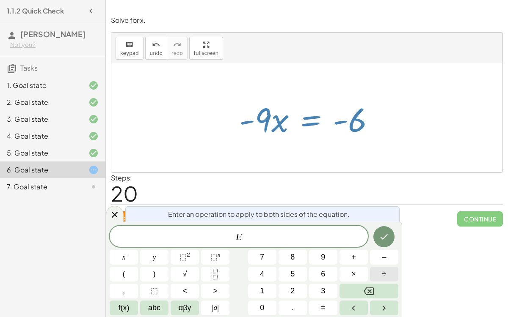
click at [381, 272] on button "÷" at bounding box center [384, 274] width 28 height 15
click at [320, 288] on button "3" at bounding box center [323, 291] width 28 height 15
click at [369, 287] on icon "Backspace" at bounding box center [368, 291] width 10 height 10
click at [325, 261] on button "9" at bounding box center [323, 257] width 28 height 15
click at [379, 232] on icon "Done" at bounding box center [384, 237] width 10 height 10
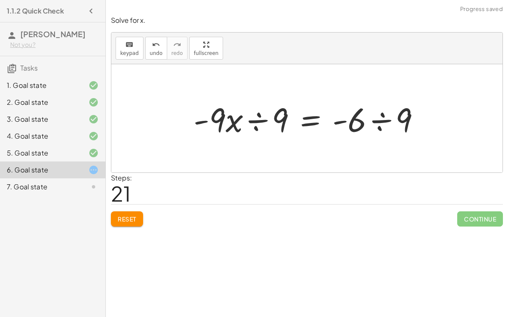
click at [382, 121] on div at bounding box center [309, 119] width 241 height 44
click at [260, 120] on div at bounding box center [322, 119] width 267 height 44
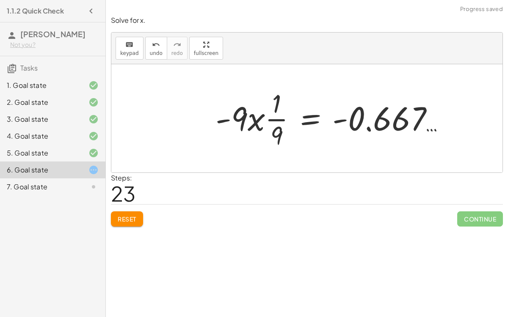
click at [276, 120] on div at bounding box center [333, 118] width 245 height 65
click at [156, 44] on div "undo" at bounding box center [156, 44] width 13 height 10
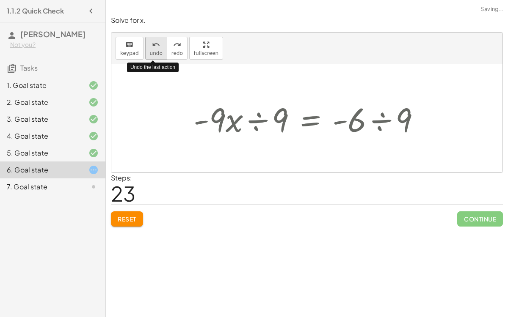
click at [156, 44] on div "undo" at bounding box center [156, 44] width 13 height 10
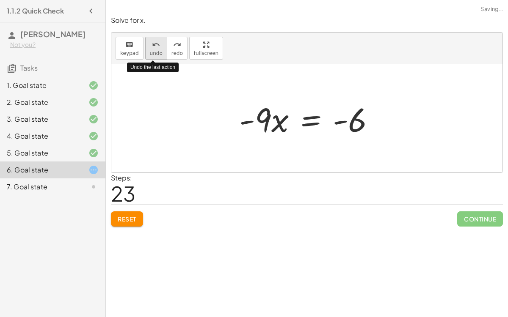
click at [156, 44] on div "undo" at bounding box center [156, 44] width 13 height 10
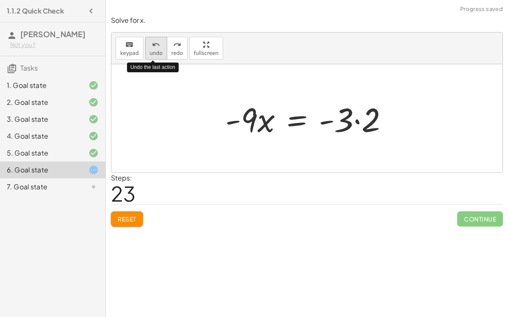
click at [156, 44] on div "undo" at bounding box center [156, 44] width 13 height 10
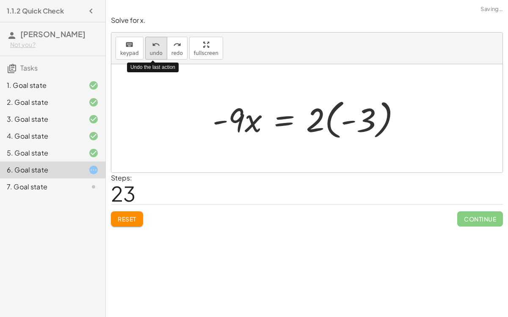
click at [156, 44] on div "undo" at bounding box center [156, 44] width 13 height 10
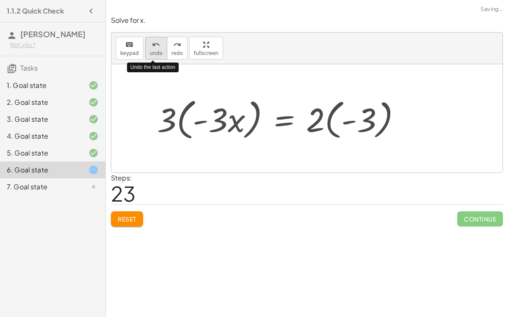
click at [156, 44] on div "undo" at bounding box center [156, 44] width 13 height 10
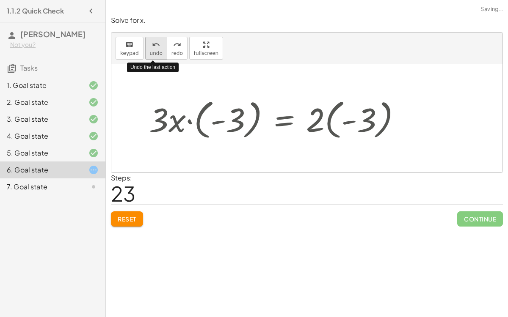
click at [156, 44] on div "undo" at bounding box center [156, 44] width 13 height 10
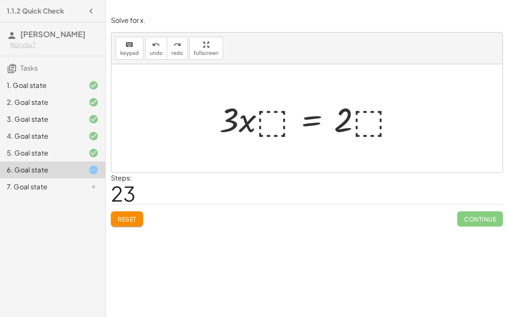
click at [281, 118] on div at bounding box center [310, 119] width 190 height 44
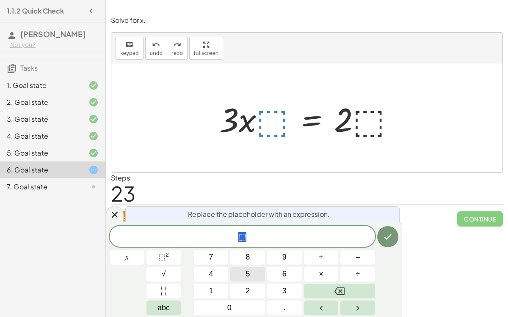
click at [252, 272] on button "5" at bounding box center [247, 274] width 35 height 15
click at [384, 241] on icon "Done" at bounding box center [387, 237] width 10 height 10
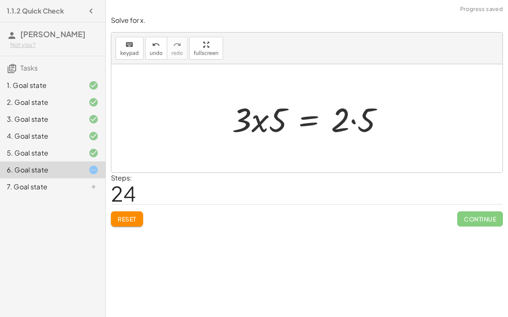
click at [283, 112] on div at bounding box center [311, 119] width 167 height 44
drag, startPoint x: 279, startPoint y: 117, endPoint x: 245, endPoint y: 119, distance: 33.5
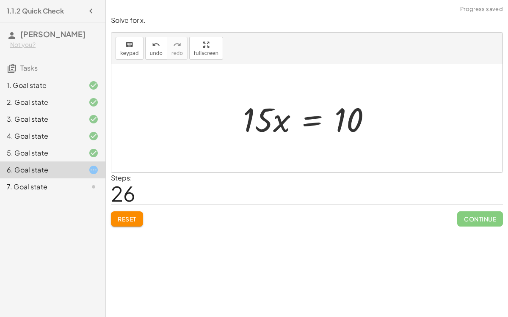
click at [309, 120] on div at bounding box center [310, 119] width 143 height 44
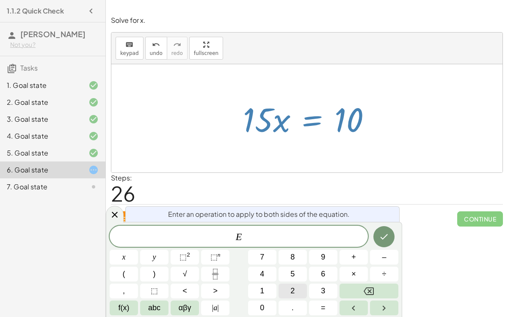
click at [287, 285] on button "2" at bounding box center [292, 291] width 28 height 15
click at [385, 235] on icon "Done" at bounding box center [384, 237] width 10 height 10
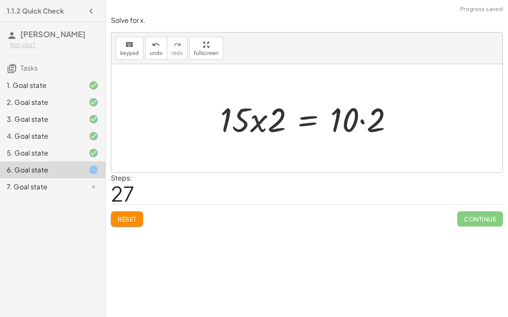
click at [273, 123] on div at bounding box center [310, 119] width 188 height 44
click at [255, 114] on div at bounding box center [310, 119] width 188 height 44
drag, startPoint x: 229, startPoint y: 123, endPoint x: 277, endPoint y: 121, distance: 47.4
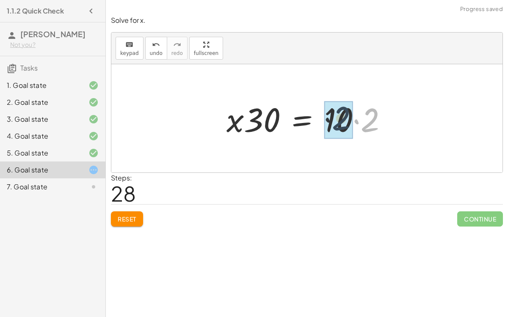
drag, startPoint x: 368, startPoint y: 128, endPoint x: 338, endPoint y: 126, distance: 30.1
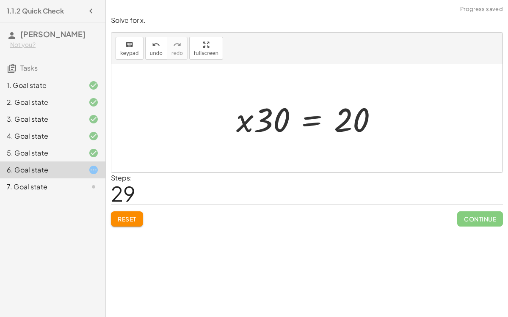
click at [308, 119] on div at bounding box center [310, 119] width 156 height 44
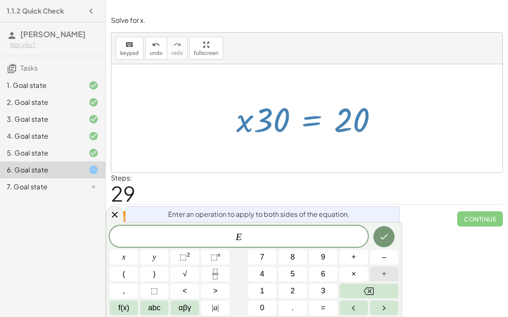
click at [384, 277] on span "÷" at bounding box center [384, 274] width 4 height 11
click at [318, 287] on button "3" at bounding box center [323, 291] width 28 height 15
click at [383, 232] on icon "Done" at bounding box center [384, 237] width 10 height 10
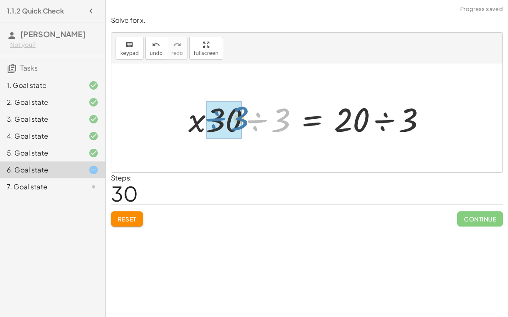
drag, startPoint x: 254, startPoint y: 120, endPoint x: 212, endPoint y: 118, distance: 41.9
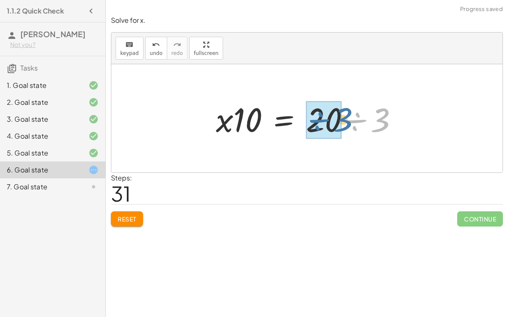
drag, startPoint x: 357, startPoint y: 120, endPoint x: 316, endPoint y: 119, distance: 40.6
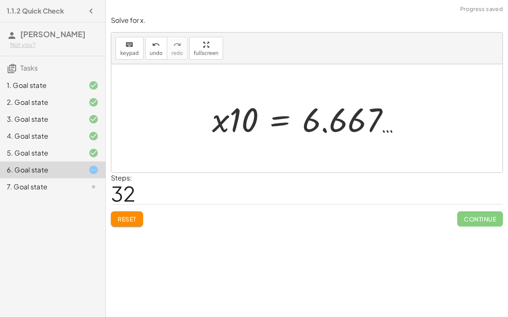
click at [137, 221] on button "Reset" at bounding box center [127, 218] width 32 height 15
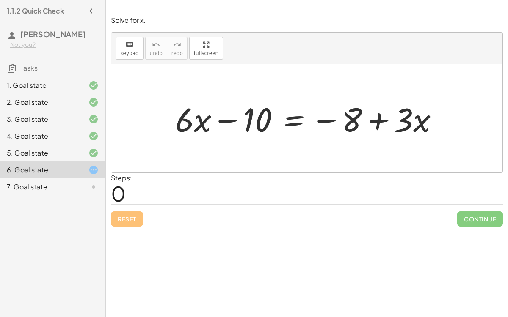
click at [288, 118] on div at bounding box center [310, 119] width 278 height 44
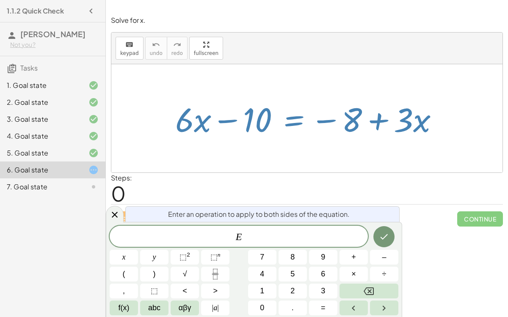
drag, startPoint x: 323, startPoint y: 118, endPoint x: 390, endPoint y: 134, distance: 69.5
click at [390, 134] on div at bounding box center [310, 119] width 278 height 44
click at [361, 269] on button "×" at bounding box center [353, 274] width 28 height 15
click at [374, 261] on button "–" at bounding box center [384, 257] width 28 height 15
click at [260, 292] on span "1" at bounding box center [262, 290] width 4 height 11
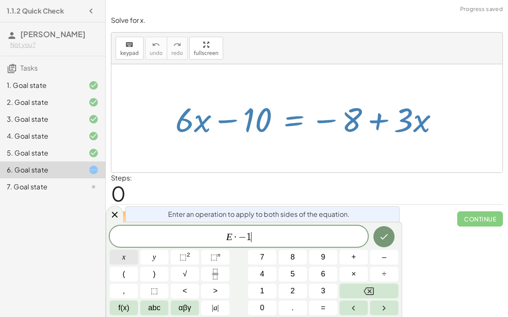
click at [119, 260] on button "x" at bounding box center [124, 257] width 28 height 15
click at [387, 236] on icon "Done" at bounding box center [384, 237] width 10 height 10
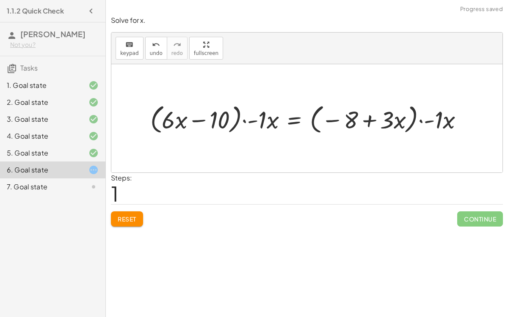
click at [256, 121] on div at bounding box center [310, 119] width 328 height 36
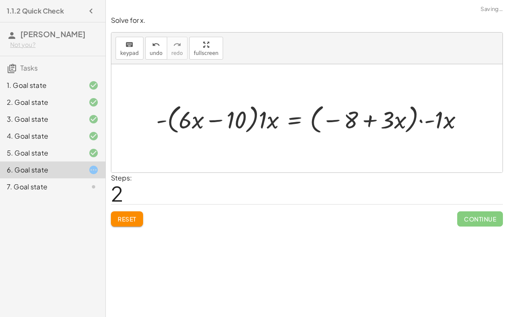
click at [263, 120] on div at bounding box center [313, 119] width 322 height 36
click at [268, 122] on div at bounding box center [317, 119] width 314 height 36
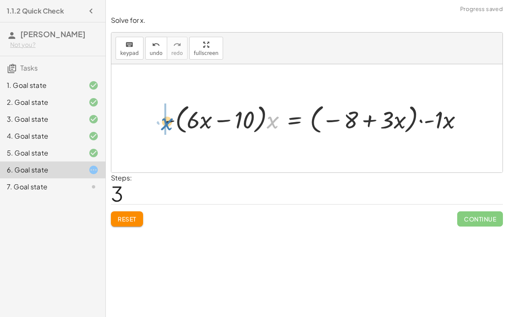
drag, startPoint x: 271, startPoint y: 122, endPoint x: 159, endPoint y: 123, distance: 112.1
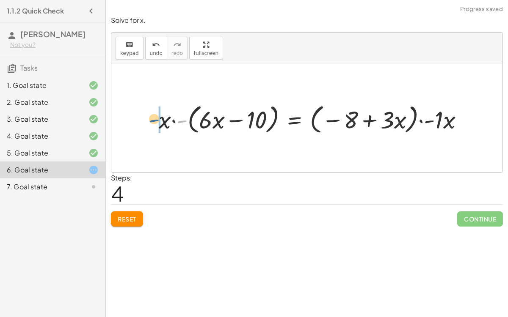
drag, startPoint x: 177, startPoint y: 120, endPoint x: 154, endPoint y: 119, distance: 23.7
drag, startPoint x: 173, startPoint y: 120, endPoint x: 210, endPoint y: 118, distance: 37.7
click at [210, 118] on div at bounding box center [314, 119] width 320 height 36
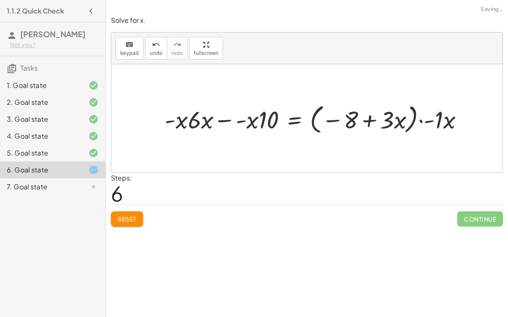
click at [254, 123] on div at bounding box center [316, 119] width 313 height 36
click at [264, 120] on div at bounding box center [316, 119] width 313 height 36
click at [248, 121] on div at bounding box center [316, 119] width 313 height 36
click at [189, 121] on div at bounding box center [316, 119] width 313 height 36
click at [202, 123] on div at bounding box center [316, 119] width 313 height 36
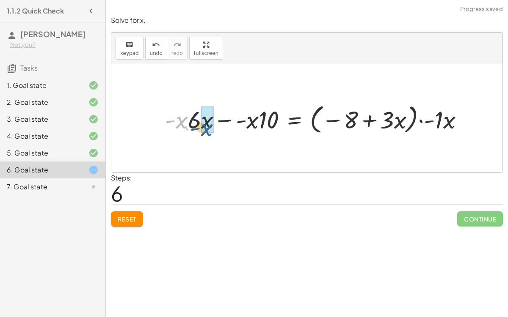
drag, startPoint x: 184, startPoint y: 121, endPoint x: 209, endPoint y: 126, distance: 25.4
drag, startPoint x: 197, startPoint y: 119, endPoint x: 165, endPoint y: 120, distance: 31.7
click at [165, 120] on div at bounding box center [316, 119] width 315 height 36
click at [146, 50] on button "undo undo" at bounding box center [156, 48] width 22 height 23
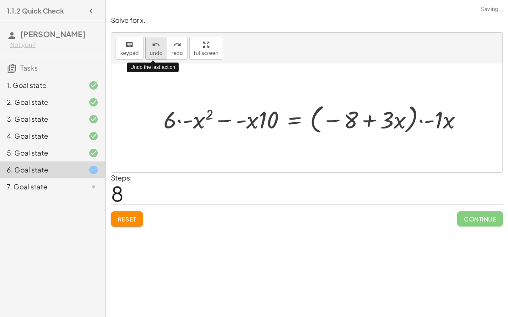
click at [146, 50] on button "undo undo" at bounding box center [156, 48] width 22 height 23
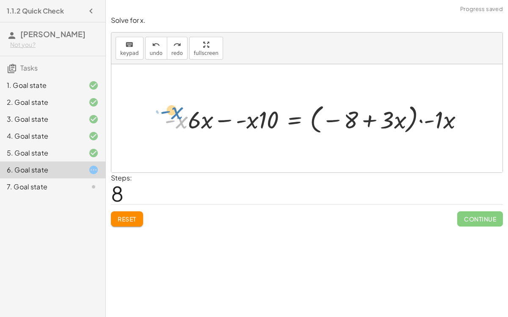
drag, startPoint x: 181, startPoint y: 120, endPoint x: 174, endPoint y: 108, distance: 13.7
click at [174, 108] on div at bounding box center [316, 119] width 313 height 36
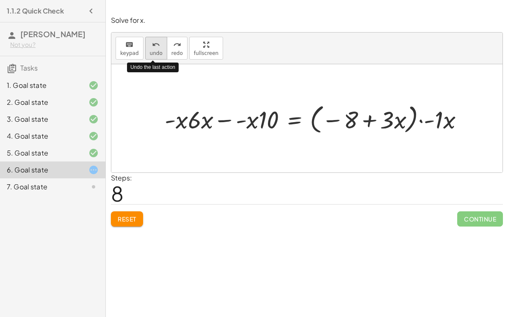
click at [154, 46] on icon "undo" at bounding box center [156, 45] width 8 height 10
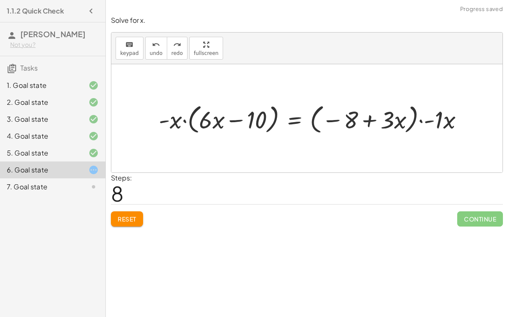
click at [187, 128] on div at bounding box center [314, 119] width 320 height 36
drag, startPoint x: 176, startPoint y: 120, endPoint x: 288, endPoint y: 133, distance: 112.4
click at [288, 133] on div at bounding box center [314, 119] width 320 height 36
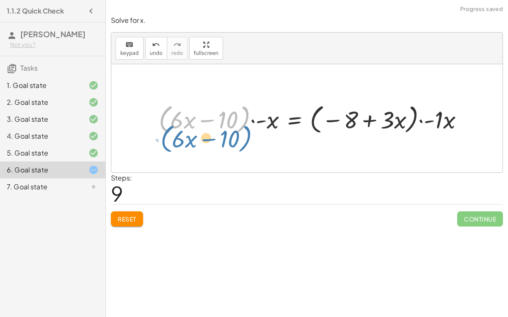
drag, startPoint x: 161, startPoint y: 119, endPoint x: 143, endPoint y: 125, distance: 18.3
click at [143, 125] on div "+ · 6 · x − 10 = − 8 + · 3 · x · ( + · 6 · x − 10 ) · - 1 · x = · ( − 8 + · 3 ·…" at bounding box center [306, 118] width 391 height 108
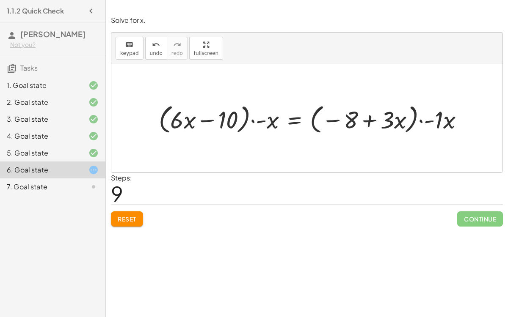
click at [200, 121] on div at bounding box center [314, 119] width 320 height 36
click at [184, 119] on div at bounding box center [314, 119] width 320 height 36
drag, startPoint x: 268, startPoint y: 121, endPoint x: 188, endPoint y: 123, distance: 79.9
click at [188, 123] on div at bounding box center [314, 119] width 320 height 36
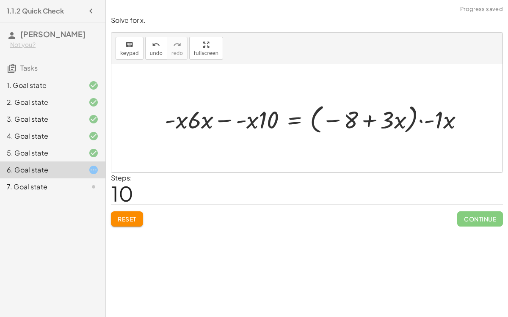
click at [257, 117] on div at bounding box center [316, 119] width 313 height 36
drag, startPoint x: 255, startPoint y: 118, endPoint x: 189, endPoint y: 121, distance: 66.4
click at [189, 121] on div at bounding box center [316, 119] width 313 height 36
drag, startPoint x: 174, startPoint y: 118, endPoint x: 239, endPoint y: 116, distance: 65.2
click at [239, 116] on div at bounding box center [314, 119] width 320 height 36
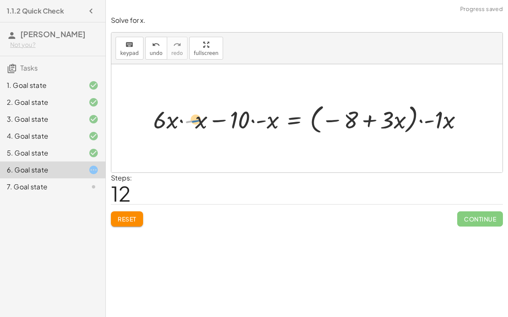
click at [193, 121] on div at bounding box center [311, 119] width 325 height 36
click at [171, 124] on div at bounding box center [311, 119] width 325 height 36
click at [163, 121] on div at bounding box center [311, 119] width 325 height 36
click at [190, 119] on div at bounding box center [311, 119] width 325 height 36
click at [174, 120] on div at bounding box center [314, 119] width 321 height 36
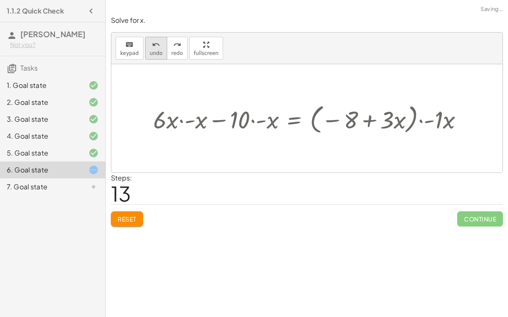
click at [152, 48] on icon "undo" at bounding box center [156, 45] width 8 height 10
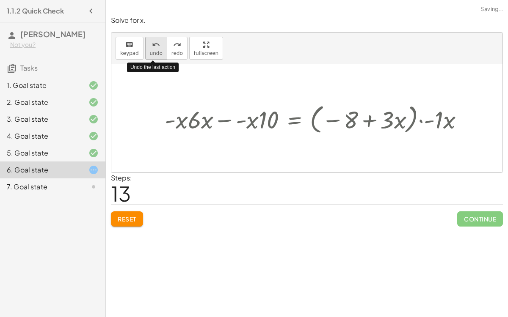
click at [152, 48] on icon "undo" at bounding box center [156, 45] width 8 height 10
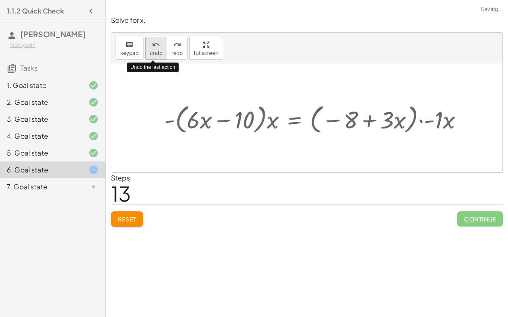
click at [152, 48] on icon "undo" at bounding box center [156, 45] width 8 height 10
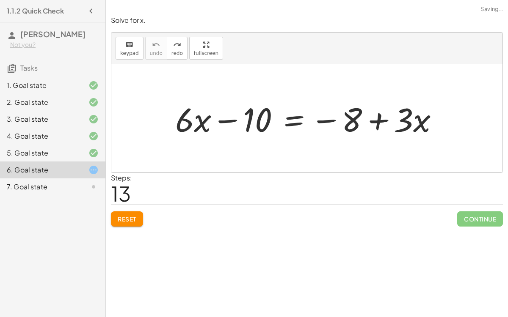
click at [315, 155] on div at bounding box center [306, 118] width 391 height 108
click at [292, 118] on div at bounding box center [310, 119] width 278 height 44
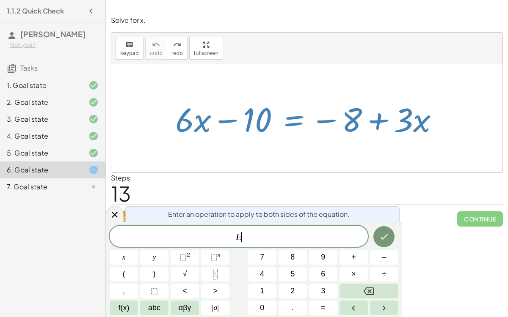
click at [231, 145] on div at bounding box center [306, 118] width 391 height 108
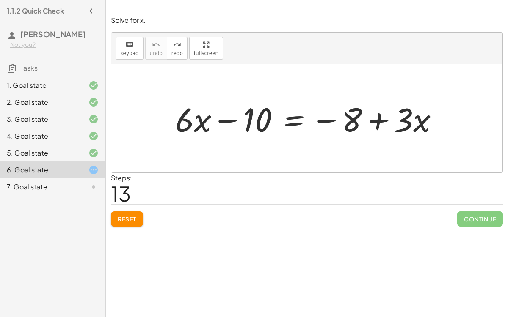
click at [289, 119] on div at bounding box center [310, 119] width 278 height 44
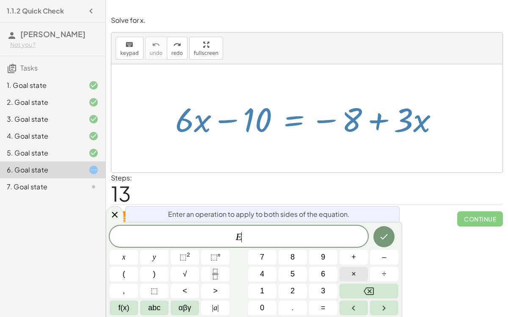
click at [360, 272] on button "×" at bounding box center [353, 274] width 28 height 15
click at [296, 286] on button "2" at bounding box center [292, 291] width 28 height 15
click at [128, 252] on button "x" at bounding box center [124, 257] width 28 height 15
click at [391, 233] on button "Done" at bounding box center [383, 236] width 21 height 21
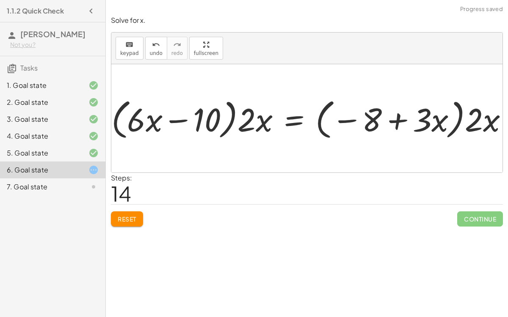
click at [231, 118] on div at bounding box center [310, 118] width 327 height 38
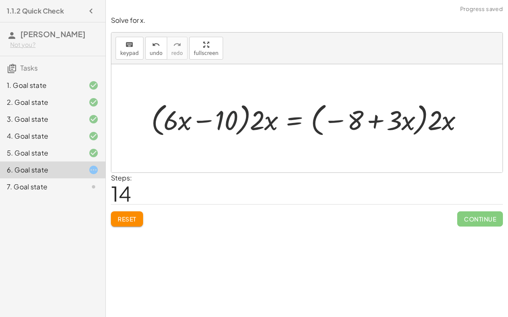
click at [265, 121] on div at bounding box center [310, 118] width 327 height 38
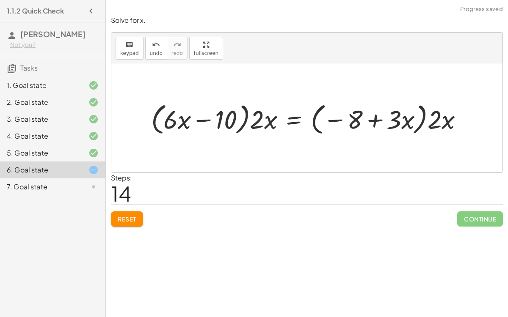
click at [261, 120] on div at bounding box center [310, 118] width 327 height 38
click at [256, 119] on div at bounding box center [310, 118] width 327 height 38
click at [257, 119] on div at bounding box center [310, 118] width 327 height 38
drag, startPoint x: 265, startPoint y: 121, endPoint x: 256, endPoint y: 121, distance: 8.9
click at [256, 121] on div at bounding box center [310, 118] width 327 height 38
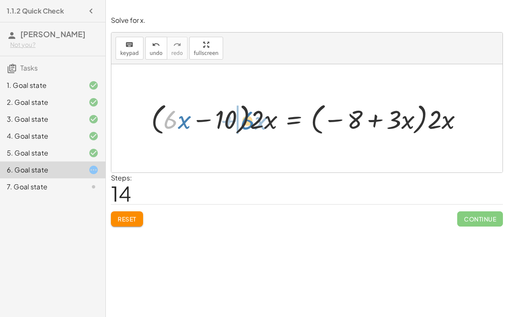
drag, startPoint x: 173, startPoint y: 123, endPoint x: 251, endPoint y: 123, distance: 78.2
click at [251, 123] on div at bounding box center [310, 118] width 327 height 38
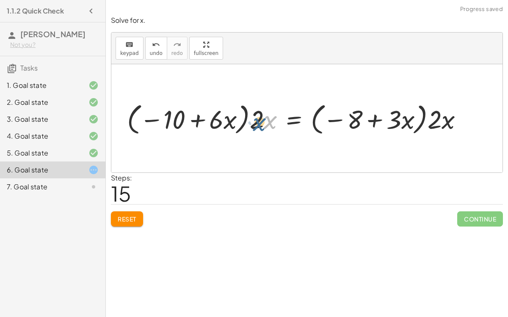
drag, startPoint x: 269, startPoint y: 121, endPoint x: 258, endPoint y: 123, distance: 10.8
click at [258, 123] on div at bounding box center [298, 118] width 351 height 38
drag, startPoint x: 258, startPoint y: 123, endPoint x: 223, endPoint y: 123, distance: 35.1
click at [223, 123] on div at bounding box center [298, 118] width 351 height 38
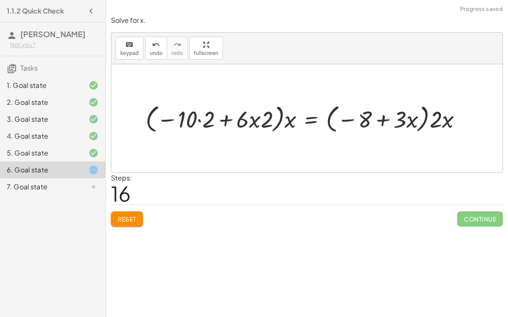
click at [223, 120] on div at bounding box center [307, 118] width 325 height 33
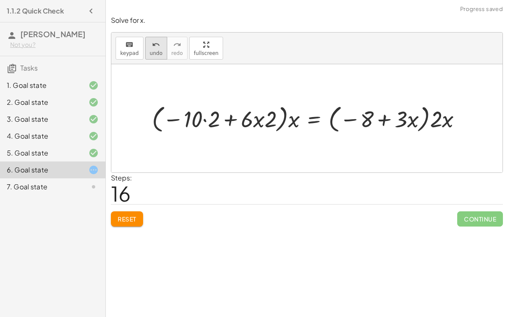
click at [150, 45] on div "undo" at bounding box center [156, 44] width 13 height 10
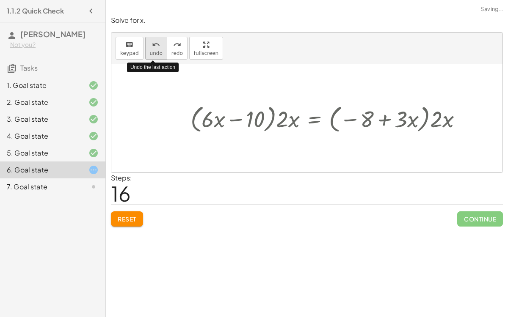
click at [150, 45] on div "undo" at bounding box center [156, 44] width 13 height 10
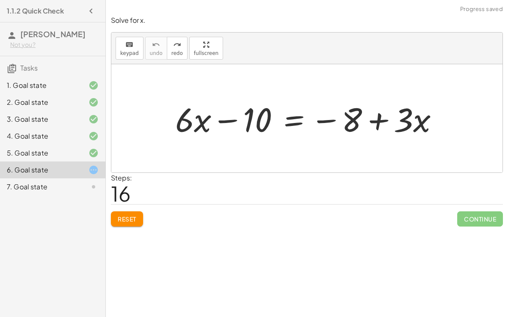
click at [292, 123] on div at bounding box center [310, 119] width 278 height 44
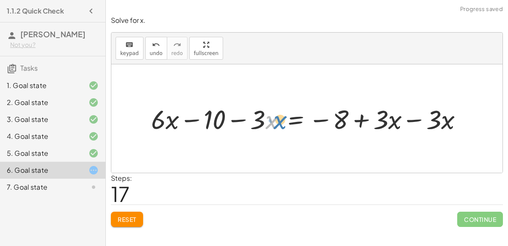
drag, startPoint x: 268, startPoint y: 118, endPoint x: 280, endPoint y: 118, distance: 11.8
click at [280, 118] on div at bounding box center [310, 118] width 326 height 35
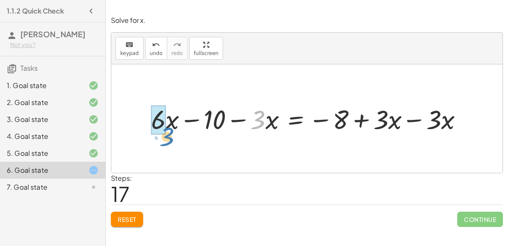
drag, startPoint x: 258, startPoint y: 120, endPoint x: 167, endPoint y: 136, distance: 92.4
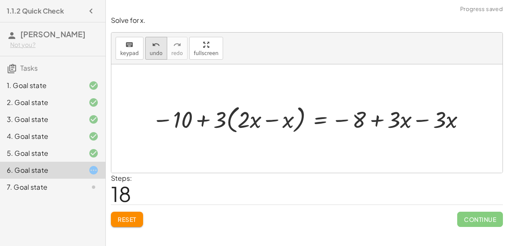
click at [150, 52] on span "undo" at bounding box center [156, 53] width 13 height 6
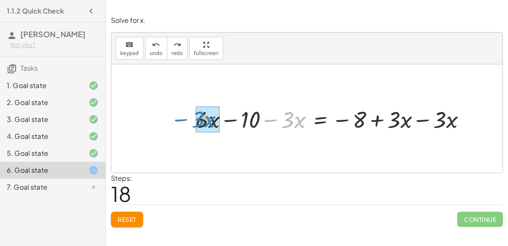
drag, startPoint x: 285, startPoint y: 119, endPoint x: 195, endPoint y: 119, distance: 90.5
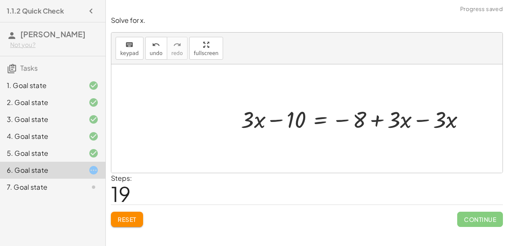
click at [422, 120] on div at bounding box center [356, 118] width 240 height 30
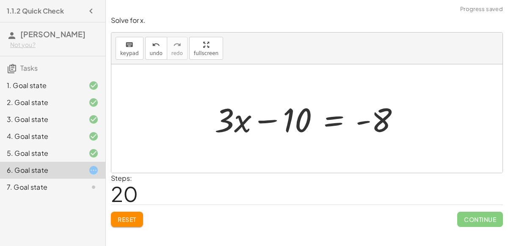
click at [333, 120] on div at bounding box center [310, 119] width 200 height 44
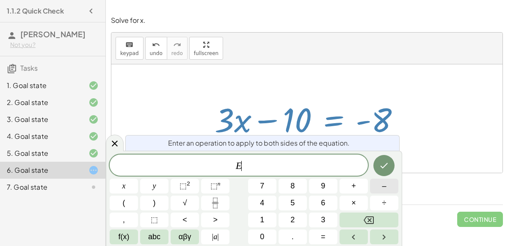
click at [375, 189] on button "–" at bounding box center [384, 185] width 28 height 15
click at [260, 220] on span "1" at bounding box center [262, 219] width 4 height 11
click at [256, 233] on button "0" at bounding box center [262, 236] width 28 height 15
click at [384, 164] on icon "Done" at bounding box center [384, 165] width 10 height 10
click at [354, 183] on span "+" at bounding box center [353, 185] width 5 height 11
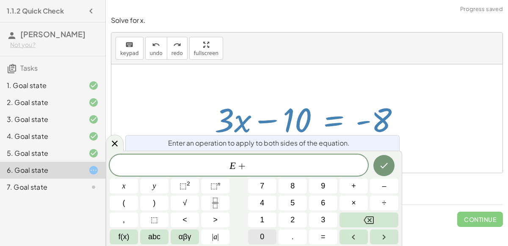
click at [263, 221] on span "1" at bounding box center [262, 219] width 4 height 11
click at [261, 237] on span "0" at bounding box center [262, 236] width 4 height 11
click at [385, 161] on icon "Done" at bounding box center [384, 165] width 10 height 10
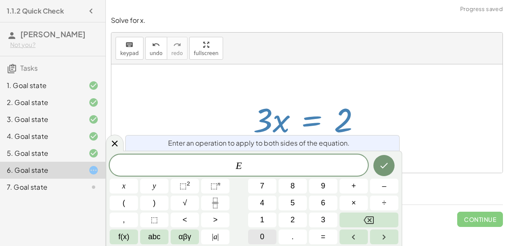
click at [216, 200] on icon "Fraction" at bounding box center [215, 203] width 11 height 11
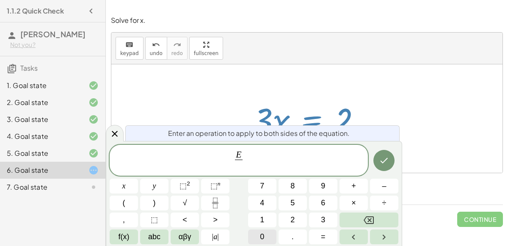
click at [318, 217] on button "3" at bounding box center [323, 219] width 28 height 15
click at [376, 161] on button "Done" at bounding box center [383, 160] width 21 height 21
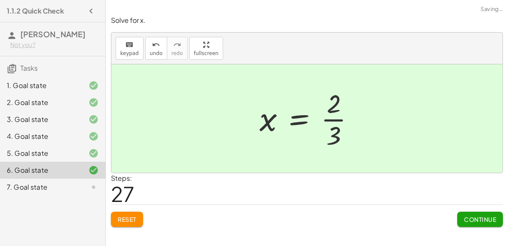
click at [470, 215] on span "Continue" at bounding box center [480, 219] width 32 height 8
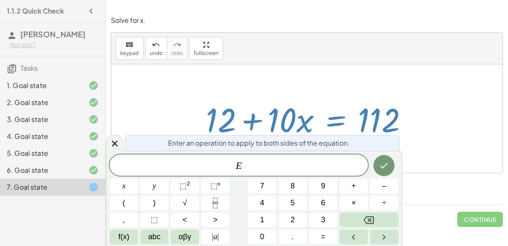
click at [385, 190] on span "–" at bounding box center [383, 185] width 4 height 11
click at [261, 220] on span "1" at bounding box center [262, 219] width 4 height 11
click at [292, 220] on span "2" at bounding box center [292, 219] width 4 height 11
click at [383, 156] on button "Done" at bounding box center [383, 165] width 21 height 21
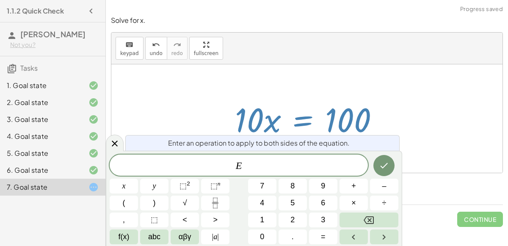
click at [214, 201] on icon "Fraction" at bounding box center [215, 200] width 4 height 4
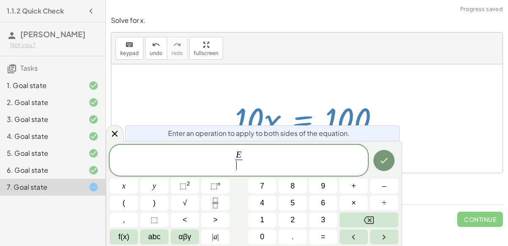
click at [261, 221] on span "1" at bounding box center [262, 219] width 4 height 11
click at [261, 235] on span "0" at bounding box center [262, 236] width 4 height 11
click at [383, 154] on button "Done" at bounding box center [383, 160] width 21 height 21
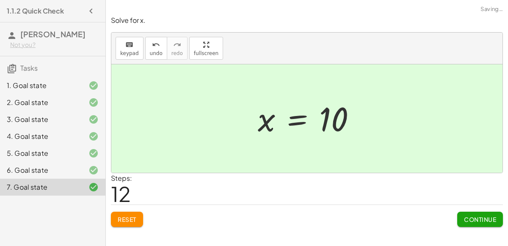
click at [467, 221] on span "Continue" at bounding box center [480, 219] width 32 height 8
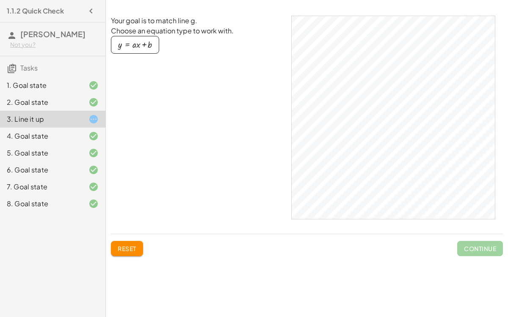
click at [137, 45] on div "button" at bounding box center [135, 44] width 34 height 9
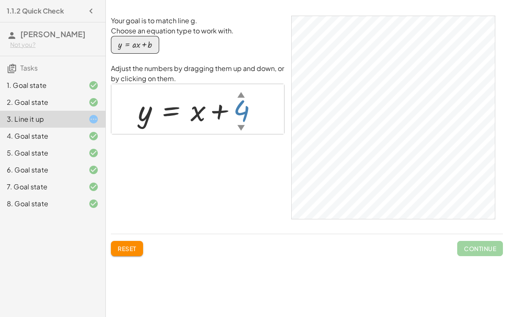
click at [239, 127] on div "▼" at bounding box center [240, 127] width 7 height 11
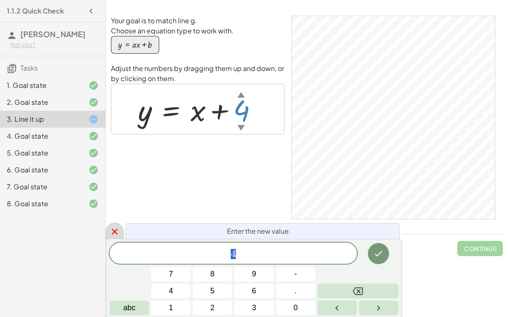
click at [112, 231] on icon at bounding box center [115, 232] width 10 height 10
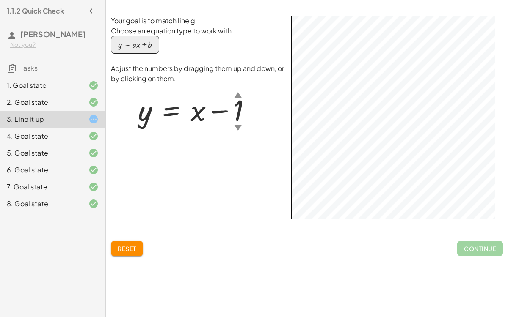
click at [233, 115] on div at bounding box center [198, 109] width 129 height 38
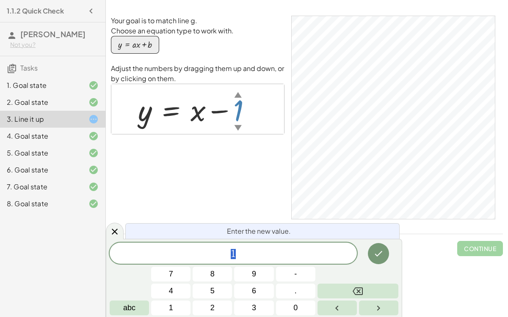
click at [219, 111] on div at bounding box center [198, 109] width 129 height 38
click at [255, 248] on span "1" at bounding box center [233, 254] width 247 height 12
click at [288, 288] on button "." at bounding box center [295, 291] width 39 height 15
click at [218, 289] on button "5" at bounding box center [211, 291] width 39 height 15
click at [374, 257] on icon "Done" at bounding box center [378, 254] width 10 height 10
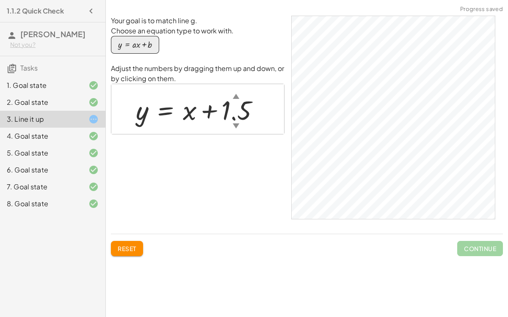
click at [235, 122] on div "▼" at bounding box center [236, 125] width 7 height 9
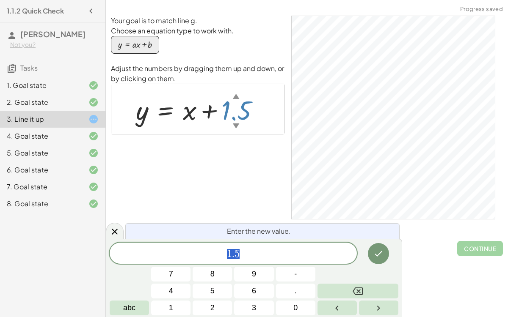
click at [220, 257] on span "1 . 5" at bounding box center [233, 254] width 247 height 12
click at [299, 269] on button "-" at bounding box center [295, 274] width 39 height 15
click at [376, 252] on icon "Done" at bounding box center [378, 254] width 10 height 10
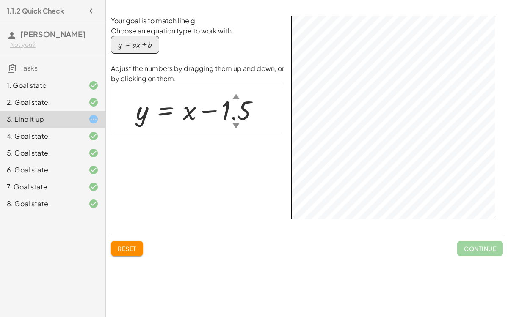
click at [348, 238] on div "Reset Continue" at bounding box center [307, 245] width 392 height 22
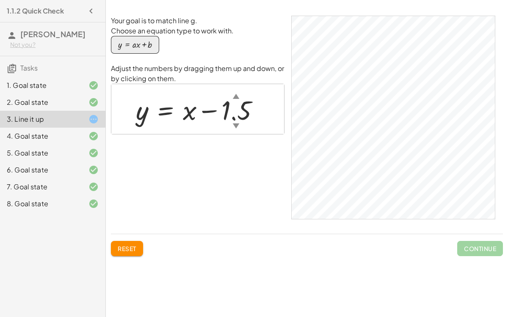
click at [495, 253] on span "Continue" at bounding box center [480, 248] width 46 height 15
click at [479, 250] on span "Continue" at bounding box center [480, 248] width 46 height 15
click at [462, 250] on span "Continue" at bounding box center [480, 248] width 46 height 15
click at [468, 252] on span "Continue" at bounding box center [480, 248] width 46 height 15
click at [469, 254] on span "Continue" at bounding box center [480, 248] width 46 height 15
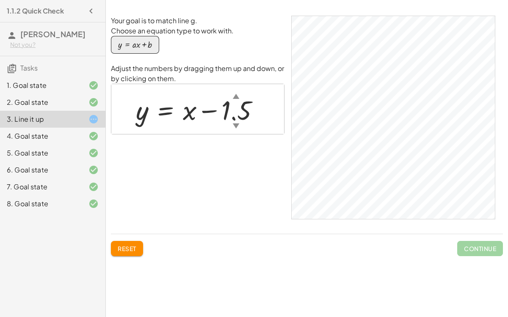
click at [470, 252] on span "Continue" at bounding box center [480, 248] width 46 height 15
click at [472, 246] on span "Continue" at bounding box center [480, 248] width 46 height 15
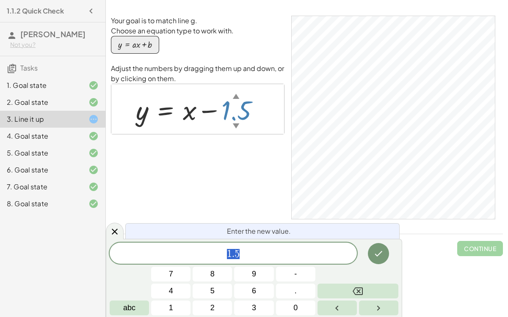
click at [295, 274] on span "-" at bounding box center [295, 274] width 3 height 11
click at [254, 294] on span "6" at bounding box center [254, 290] width 4 height 11
click at [381, 253] on icon "Done" at bounding box center [379, 253] width 8 height 5
